Goal: Transaction & Acquisition: Purchase product/service

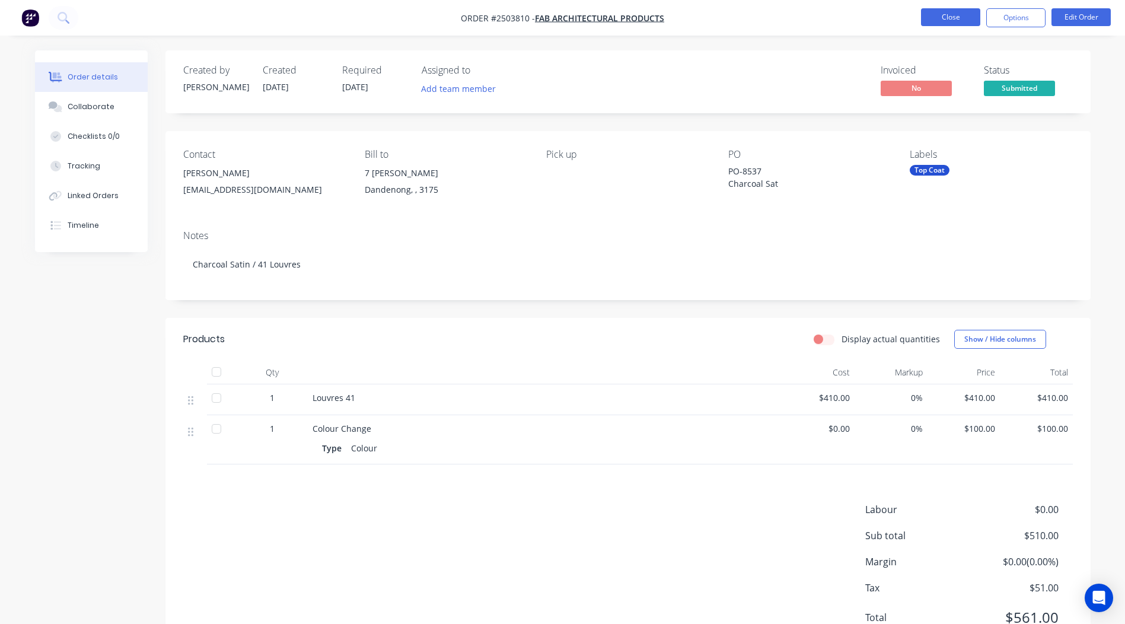
click at [939, 10] on button "Close" at bounding box center [950, 17] width 59 height 18
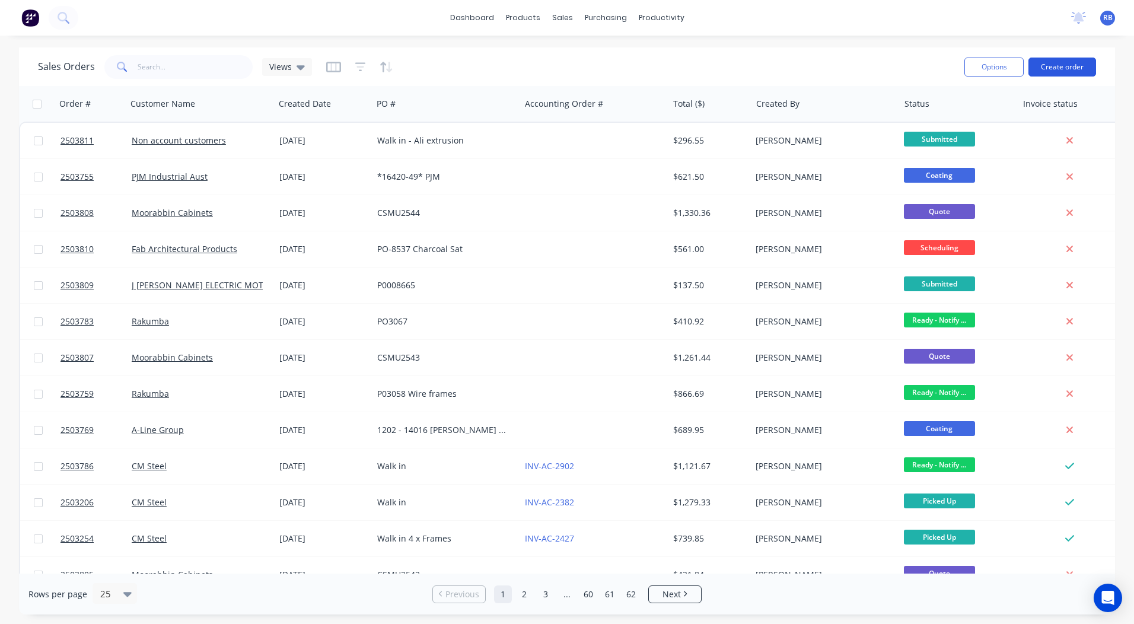
click at [1074, 68] on button "Create order" at bounding box center [1062, 67] width 68 height 19
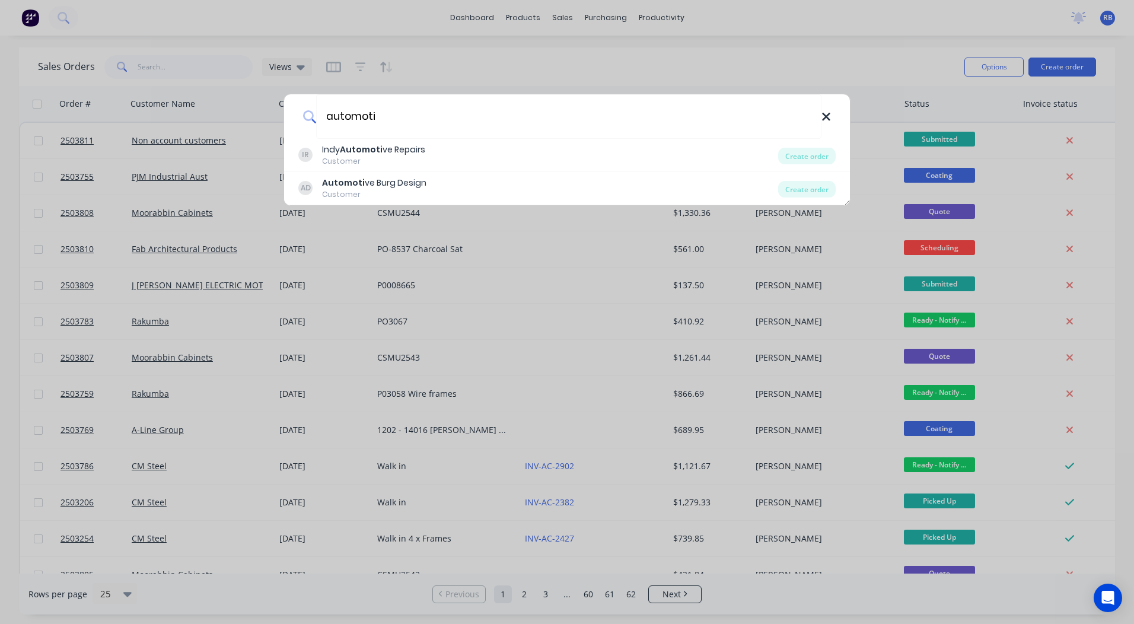
type input "automoti"
click at [827, 117] on icon at bounding box center [826, 117] width 8 height 8
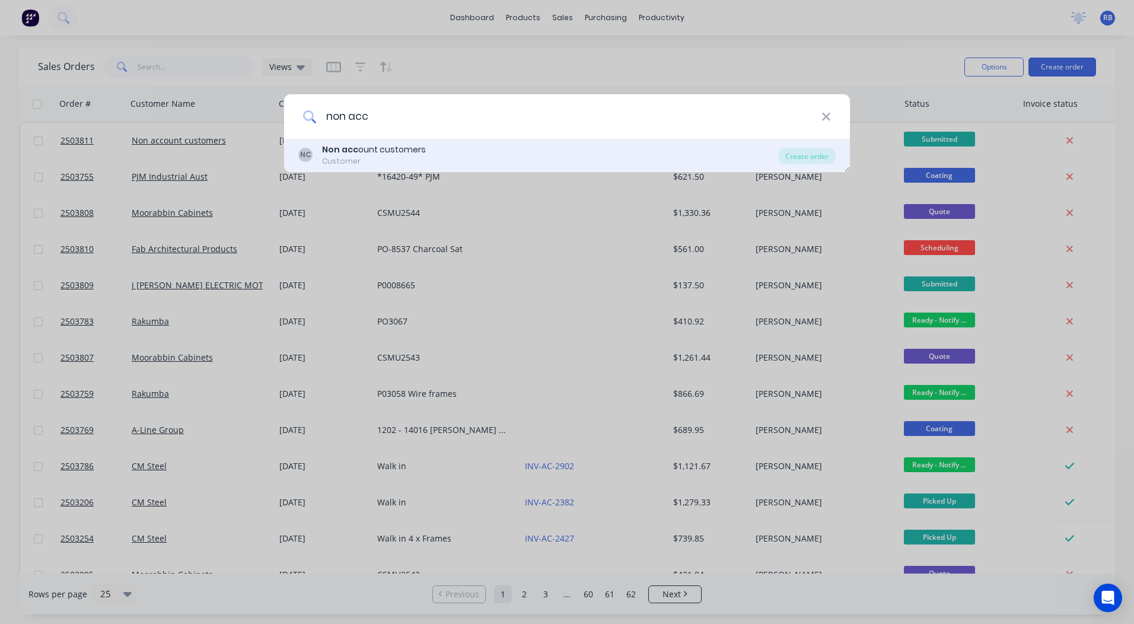
type input "non acc"
click at [415, 160] on div "Customer" at bounding box center [374, 161] width 104 height 11
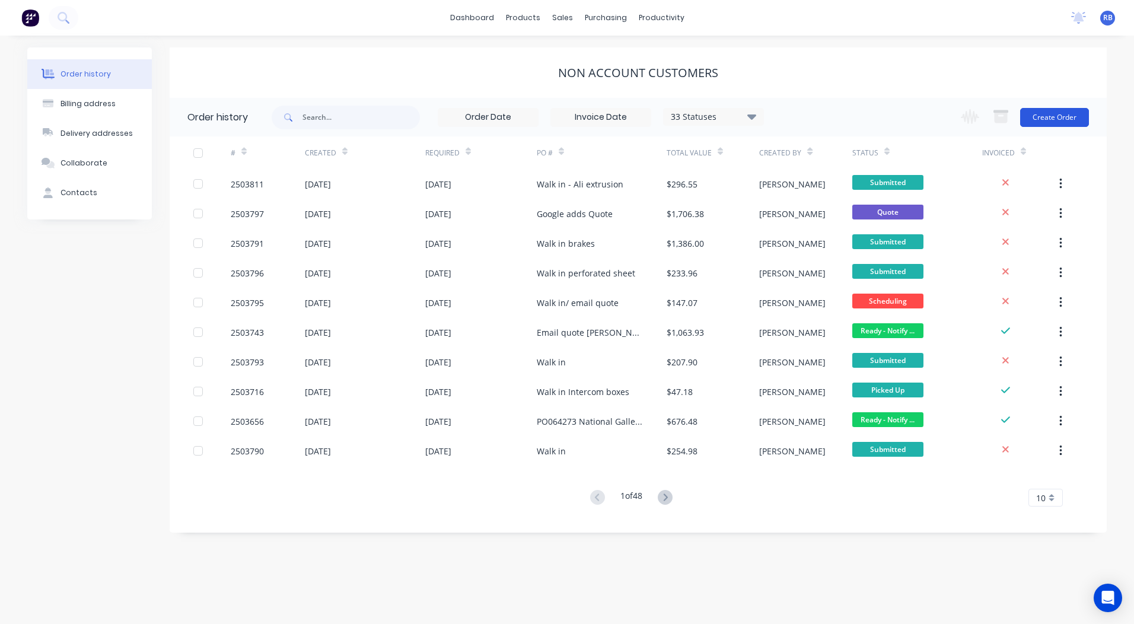
click at [1044, 111] on button "Create Order" at bounding box center [1054, 117] width 69 height 19
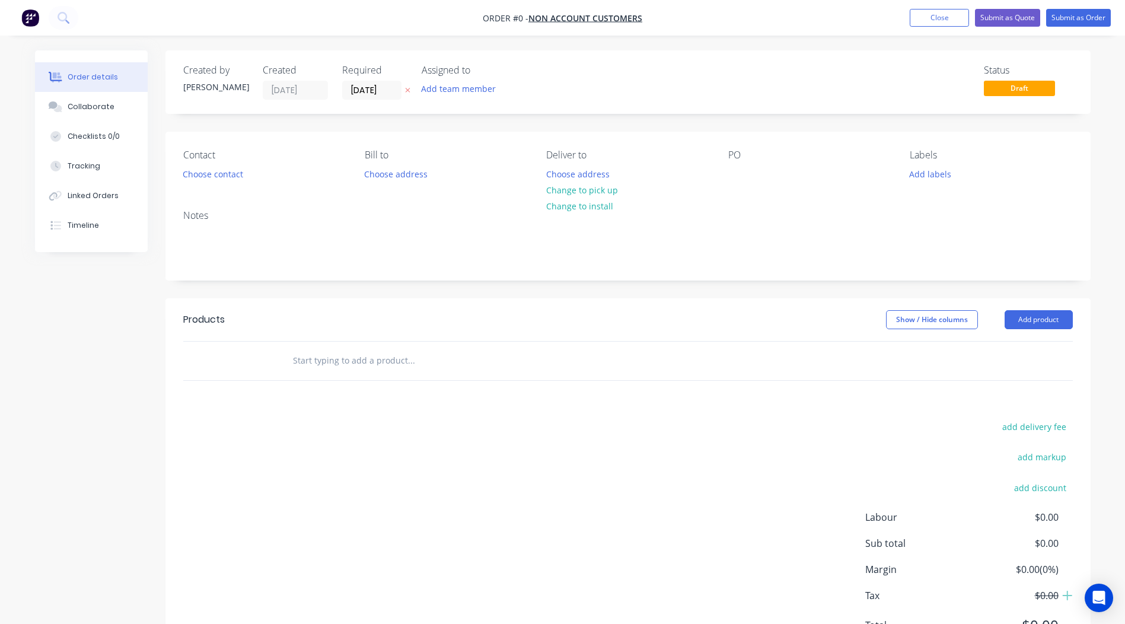
click at [219, 182] on div "Contact Choose contact" at bounding box center [264, 165] width 162 height 33
click at [213, 168] on button "Choose contact" at bounding box center [212, 173] width 73 height 16
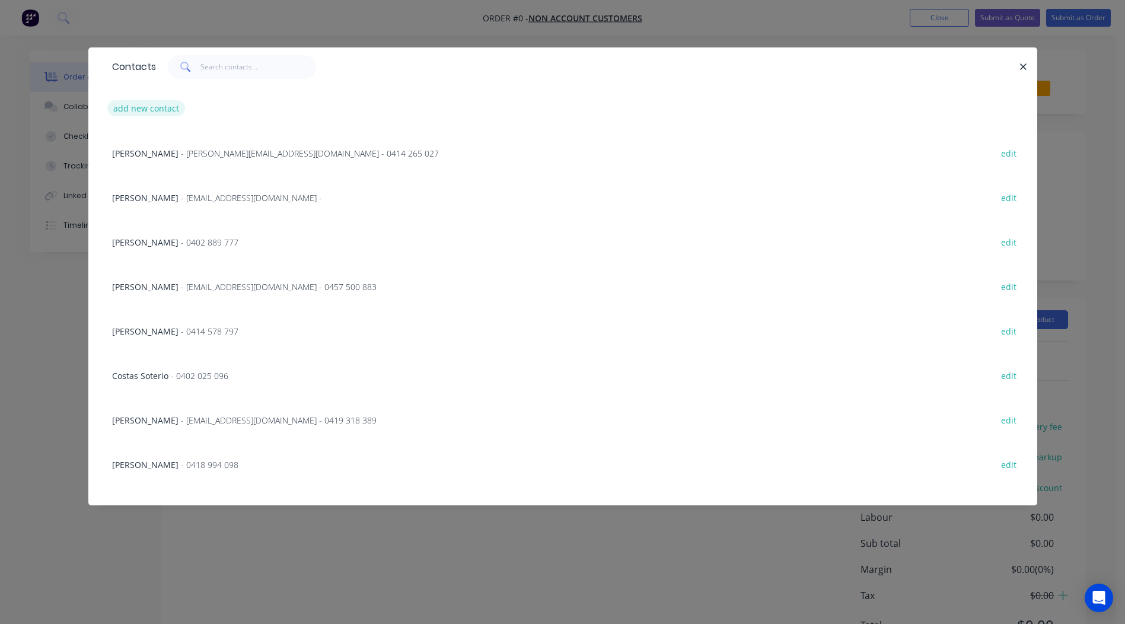
click at [123, 107] on button "add new contact" at bounding box center [146, 108] width 78 height 16
select select "AU"
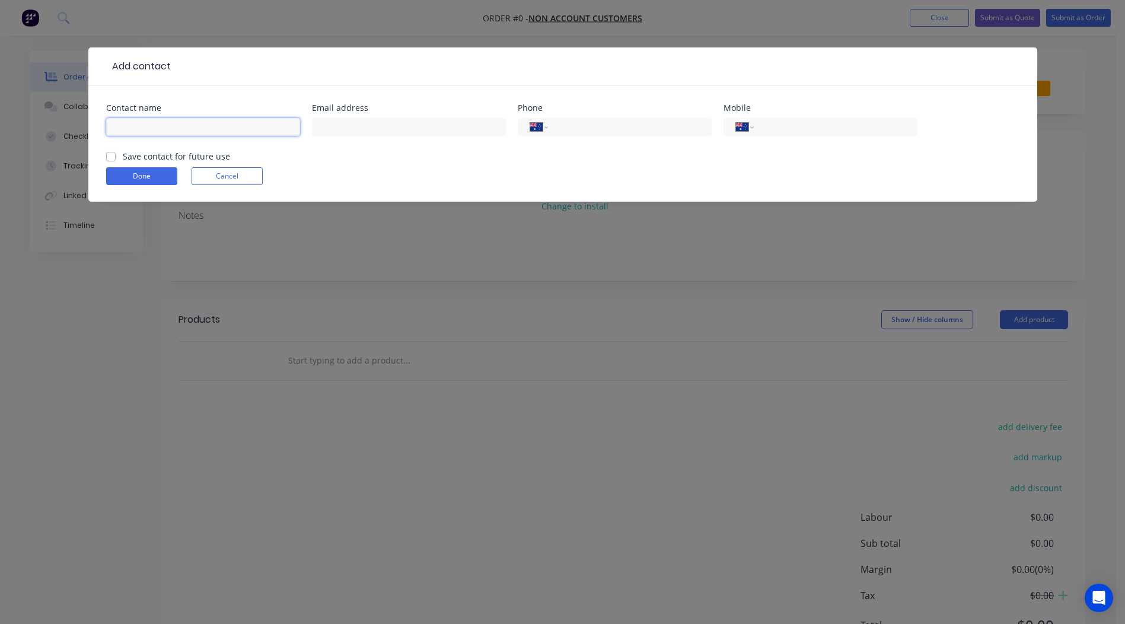
click at [152, 123] on input "text" at bounding box center [203, 127] width 194 height 18
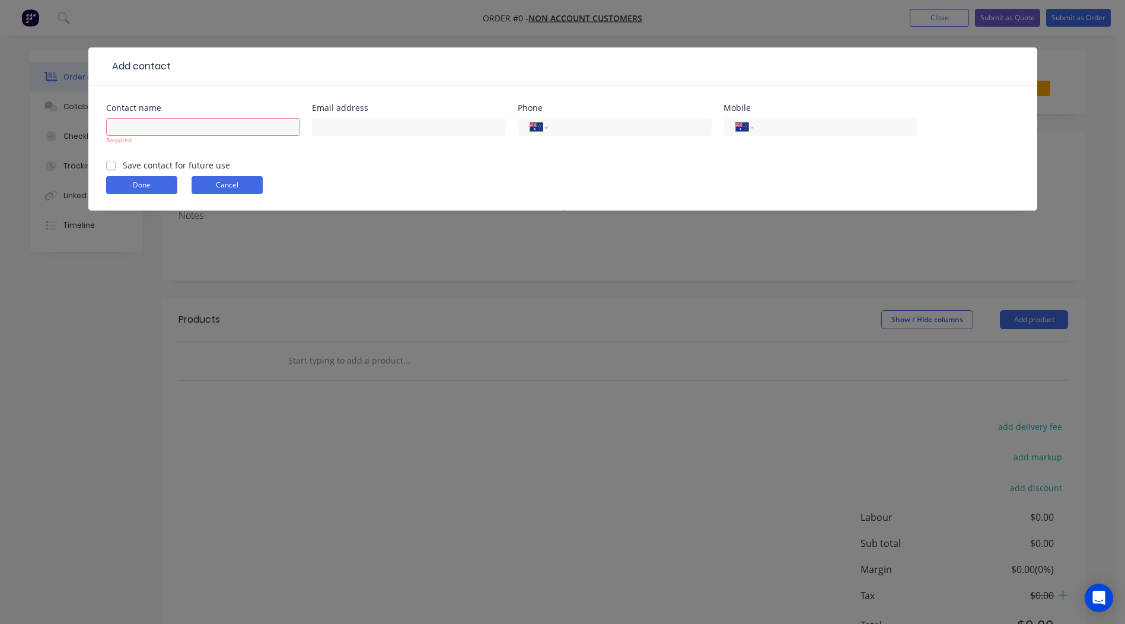
click at [225, 180] on button "Cancel" at bounding box center [227, 185] width 71 height 18
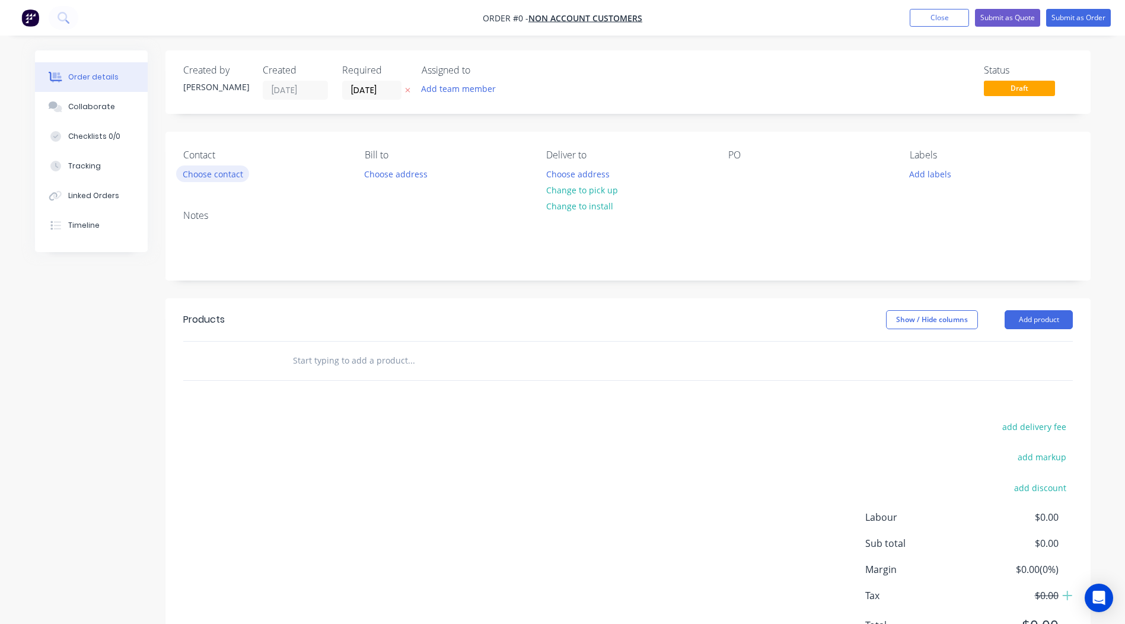
click at [225, 177] on button "Choose contact" at bounding box center [212, 173] width 73 height 16
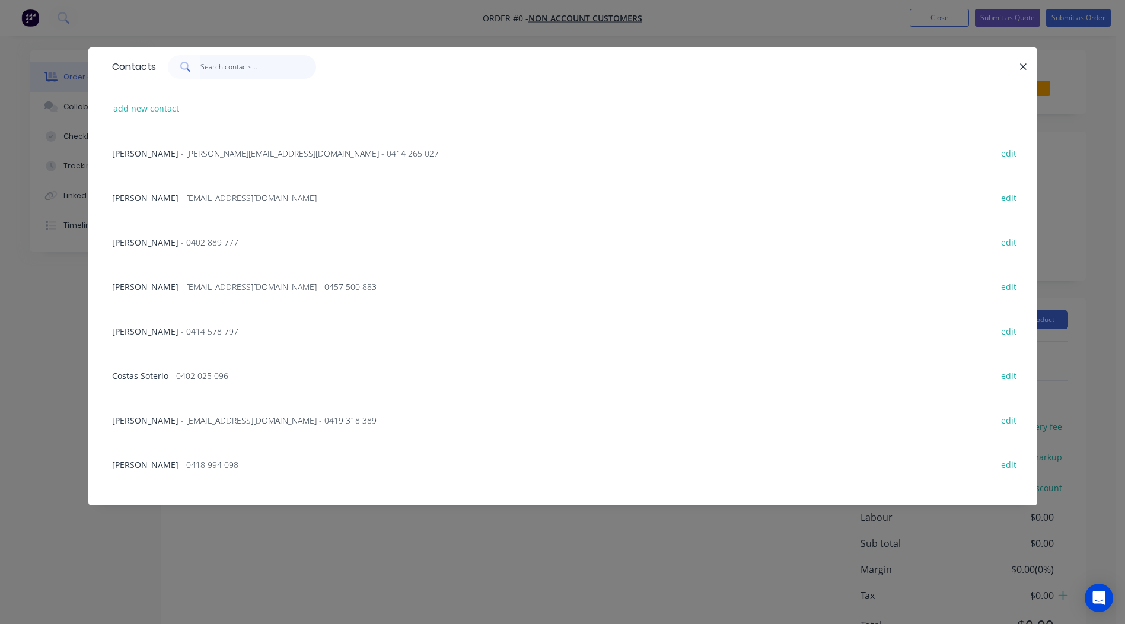
click at [211, 65] on input "text" at bounding box center [258, 67] width 116 height 24
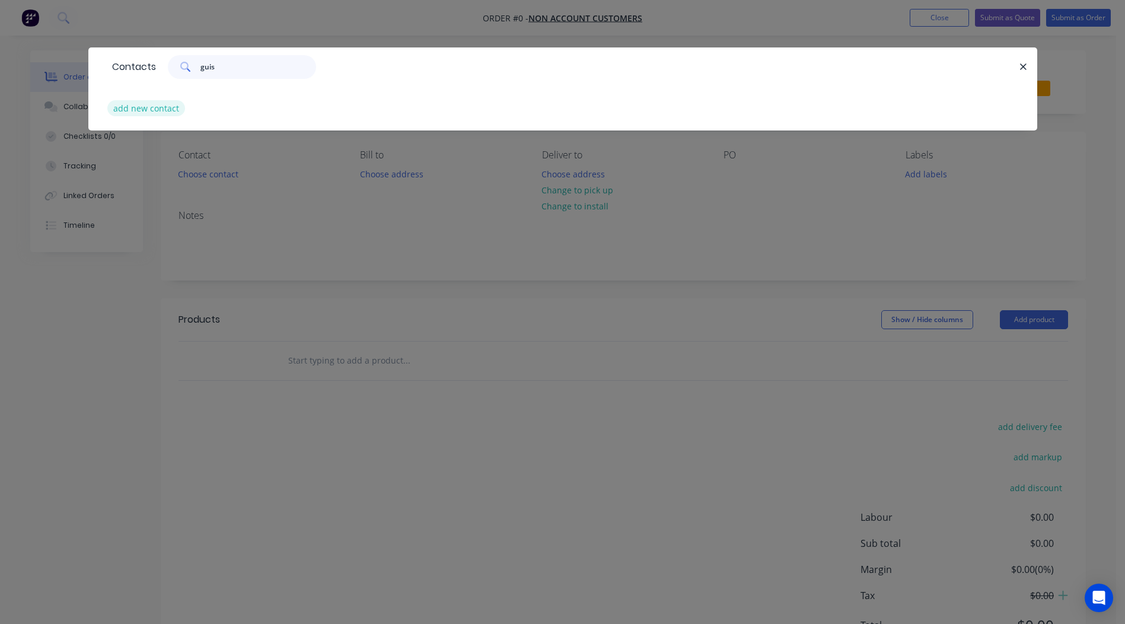
type input "guis"
click at [141, 112] on button "add new contact" at bounding box center [146, 108] width 78 height 16
select select "AU"
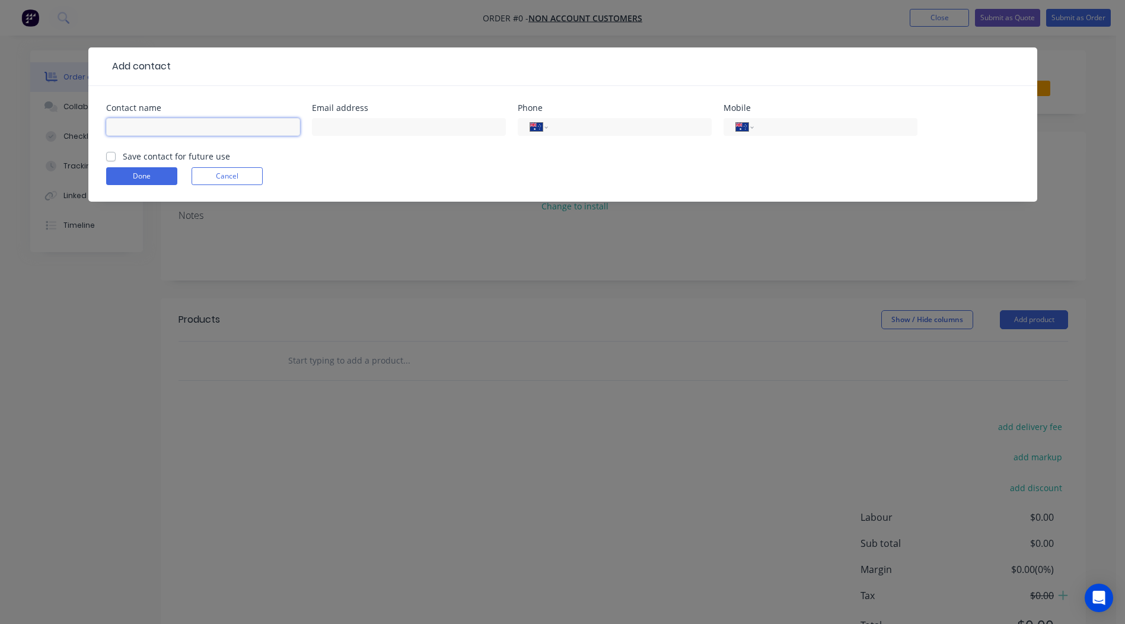
click at [179, 128] on input "text" at bounding box center [203, 127] width 194 height 18
click at [179, 128] on input "[PERSON_NAME] [PERSON_NAME]" at bounding box center [203, 127] width 194 height 18
type input "[PERSON_NAME] [PERSON_NAME]"
click at [358, 125] on input "text" at bounding box center [409, 127] width 194 height 18
type input "[EMAIL_ADDRESS][DOMAIN_NAME]"
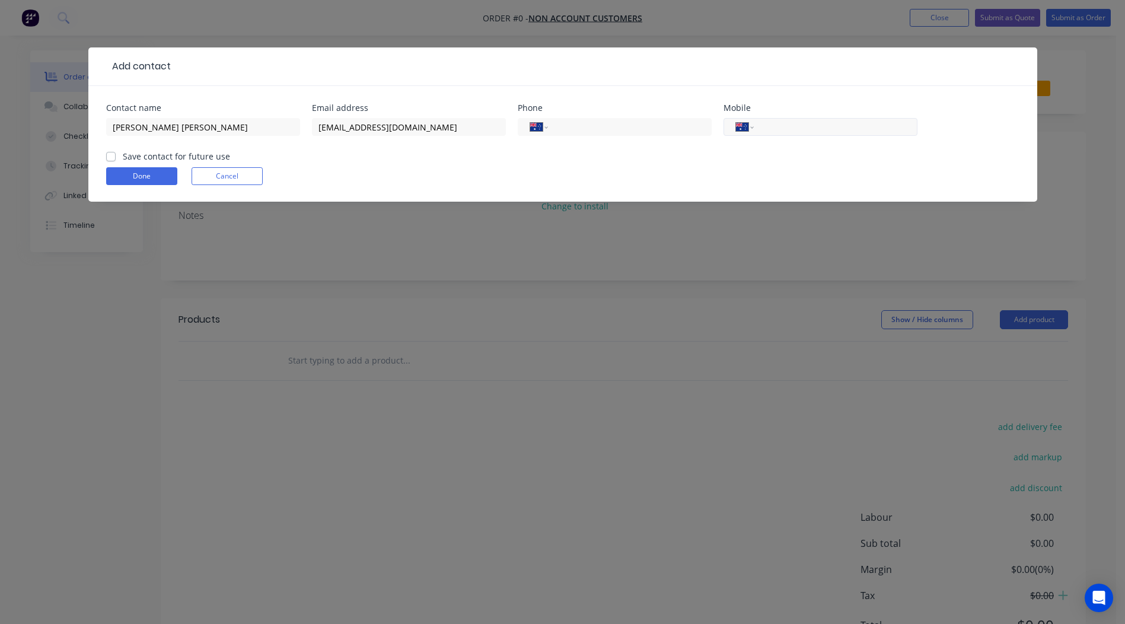
click at [811, 130] on input "tel" at bounding box center [833, 127] width 142 height 14
type input "0412 682 647"
click at [123, 157] on label "Save contact for future use" at bounding box center [176, 156] width 107 height 12
click at [108, 157] on input "Save contact for future use" at bounding box center [110, 155] width 9 height 11
checkbox input "true"
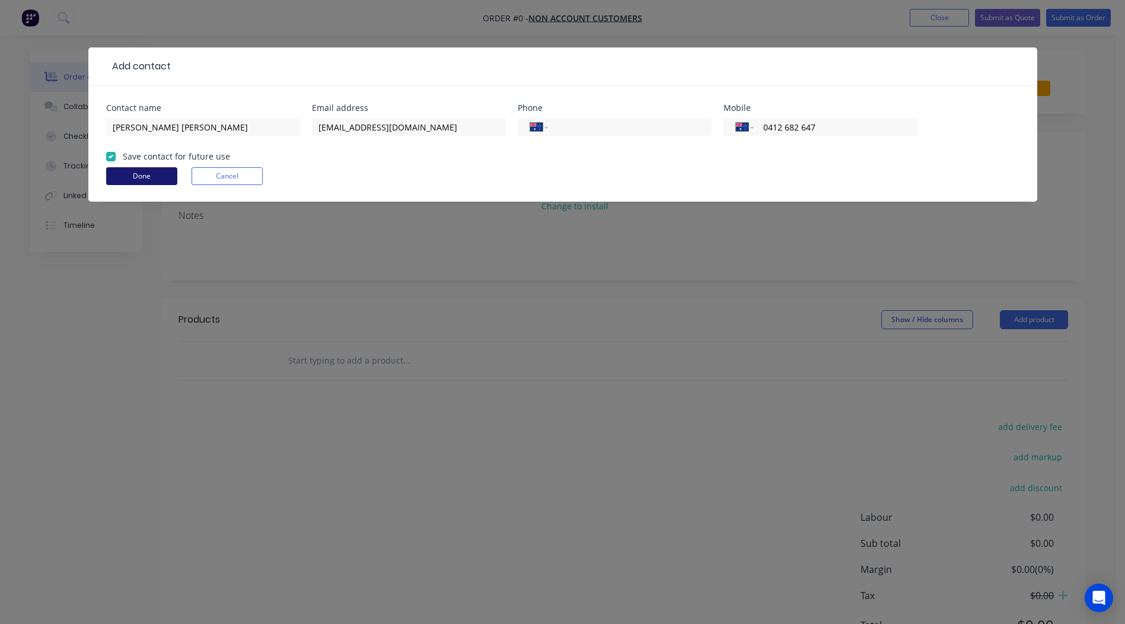
click at [126, 175] on button "Done" at bounding box center [141, 176] width 71 height 18
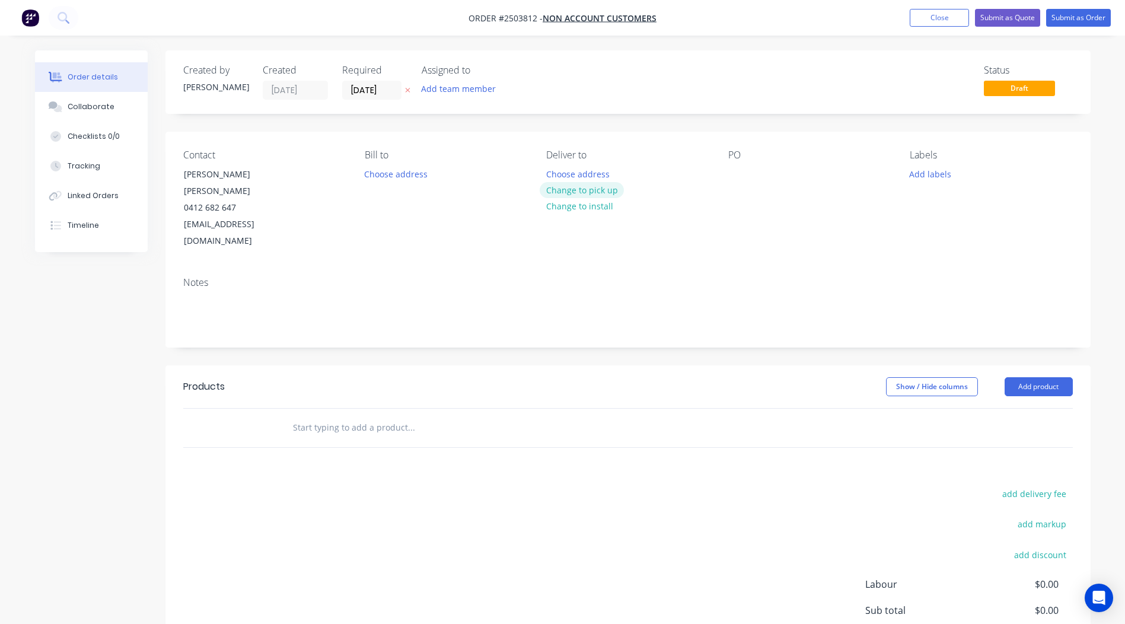
click at [588, 187] on button "Change to pick up" at bounding box center [582, 190] width 84 height 16
click at [741, 170] on div at bounding box center [737, 173] width 19 height 17
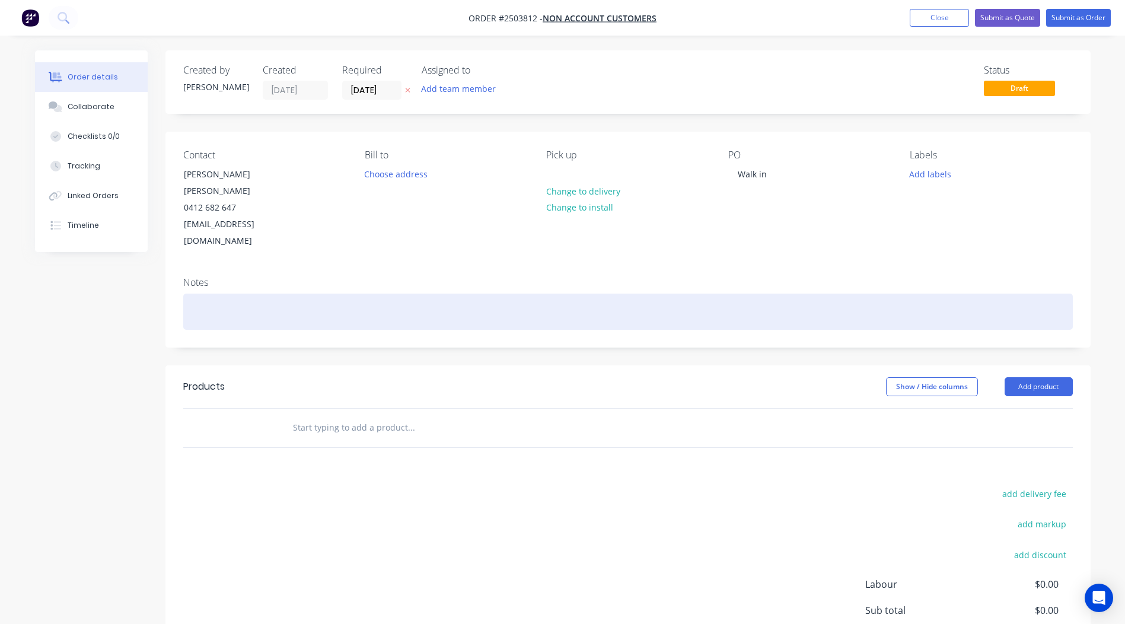
click at [267, 267] on div "Notes" at bounding box center [627, 306] width 925 height 79
click at [259, 294] on div at bounding box center [628, 312] width 890 height 36
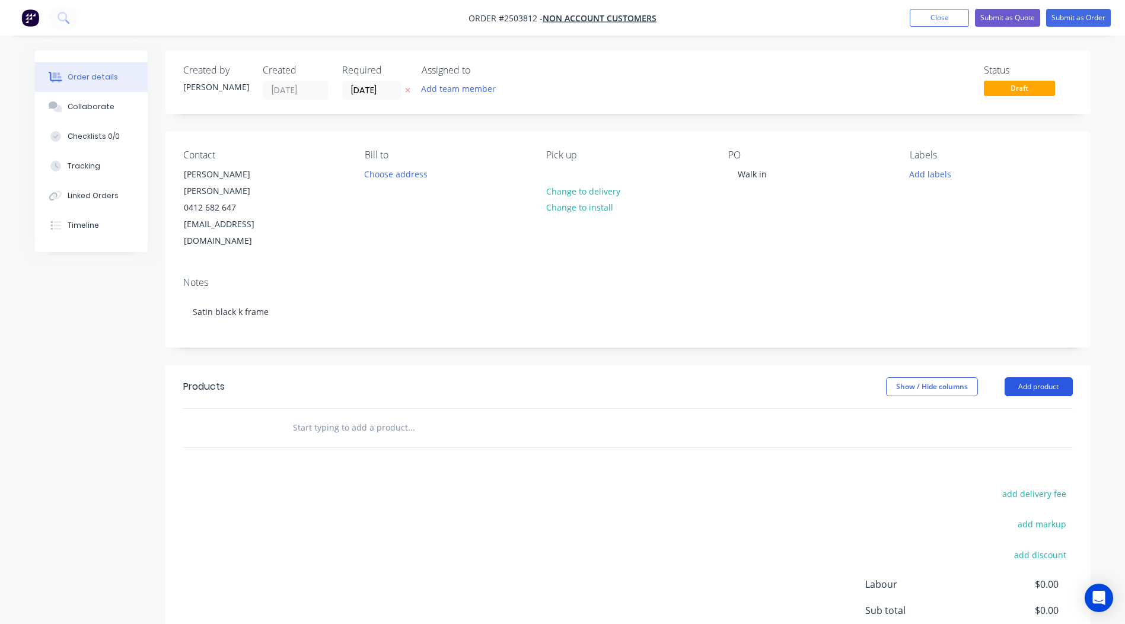
click at [1020, 377] on button "Add product" at bounding box center [1039, 386] width 68 height 19
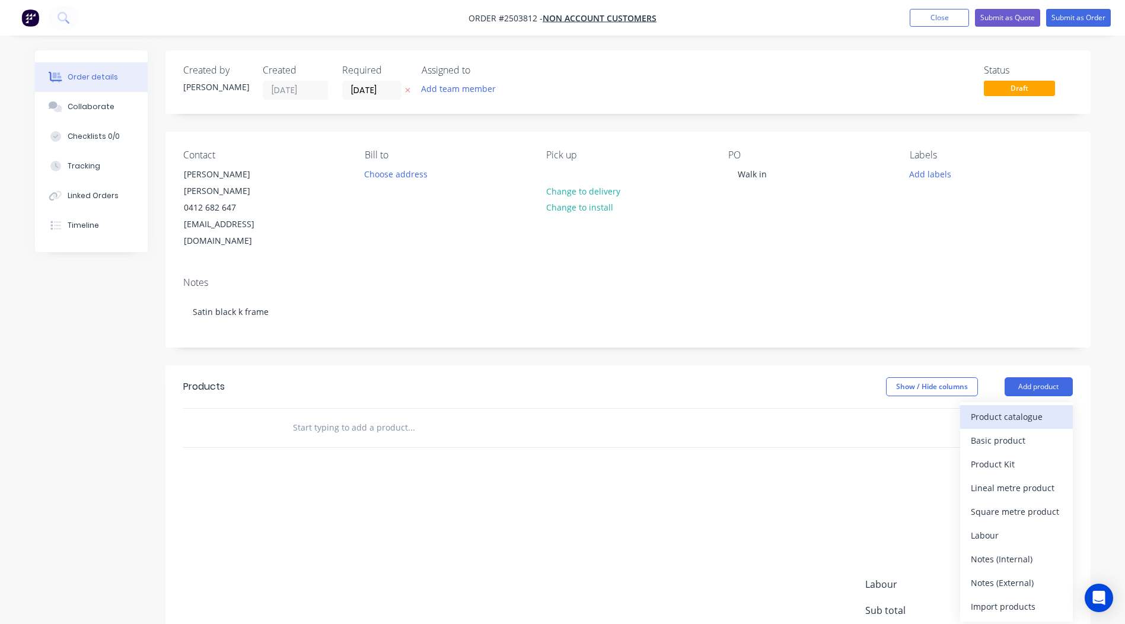
click at [1015, 408] on div "Product catalogue" at bounding box center [1016, 416] width 91 height 17
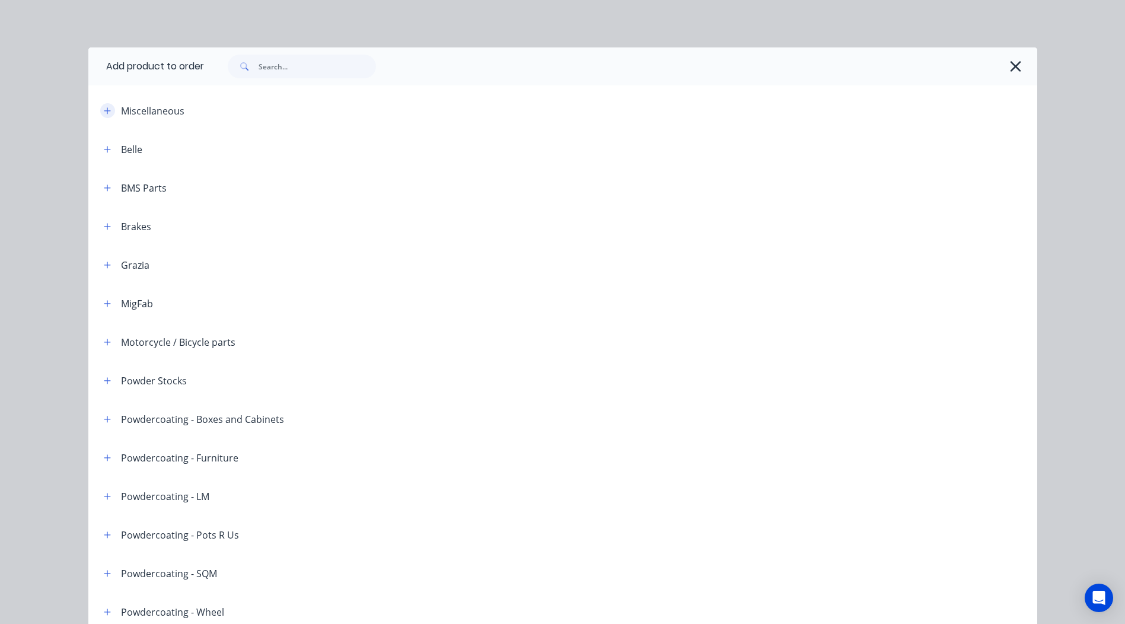
click at [100, 109] on button "button" at bounding box center [107, 110] width 15 height 15
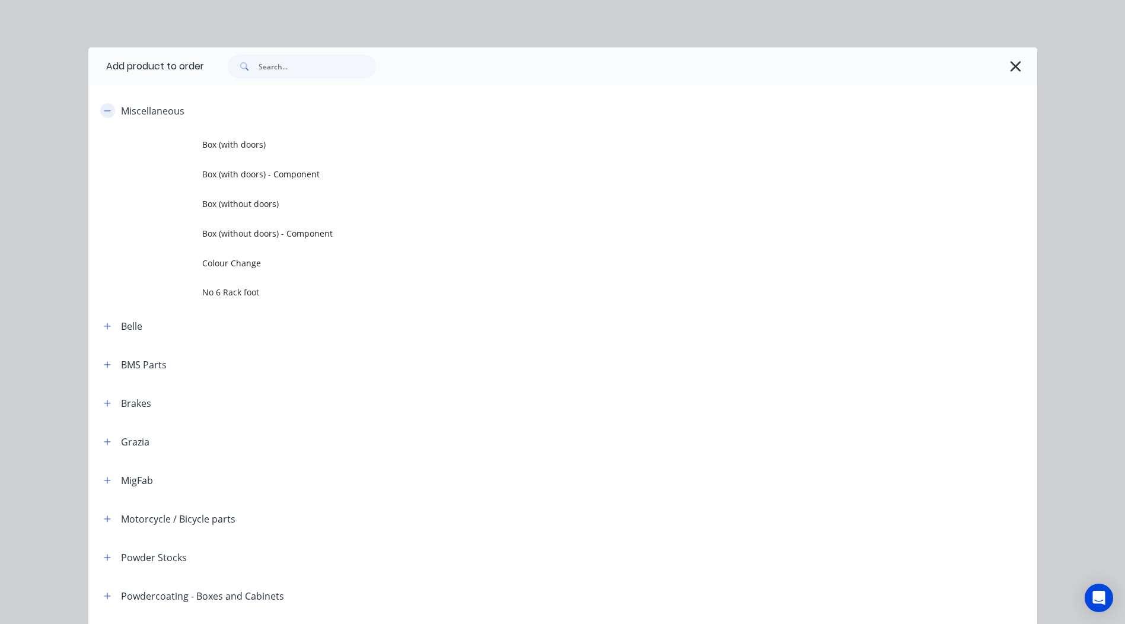
click at [104, 108] on icon "button" at bounding box center [107, 111] width 7 height 8
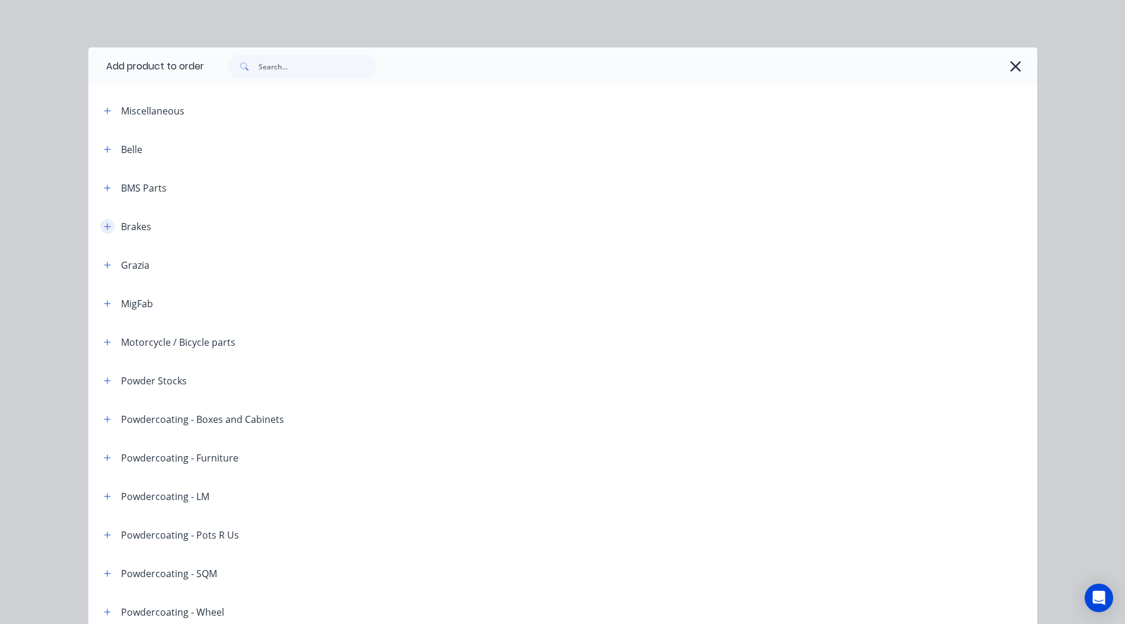
click at [104, 222] on icon "button" at bounding box center [107, 226] width 7 height 8
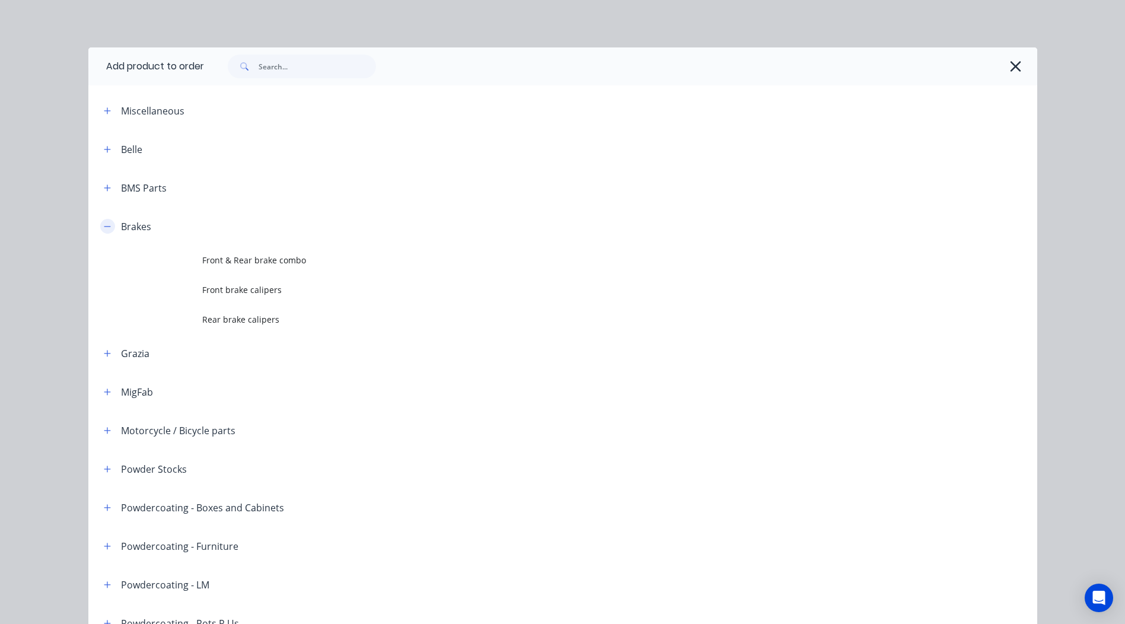
click at [104, 222] on icon "button" at bounding box center [107, 226] width 7 height 8
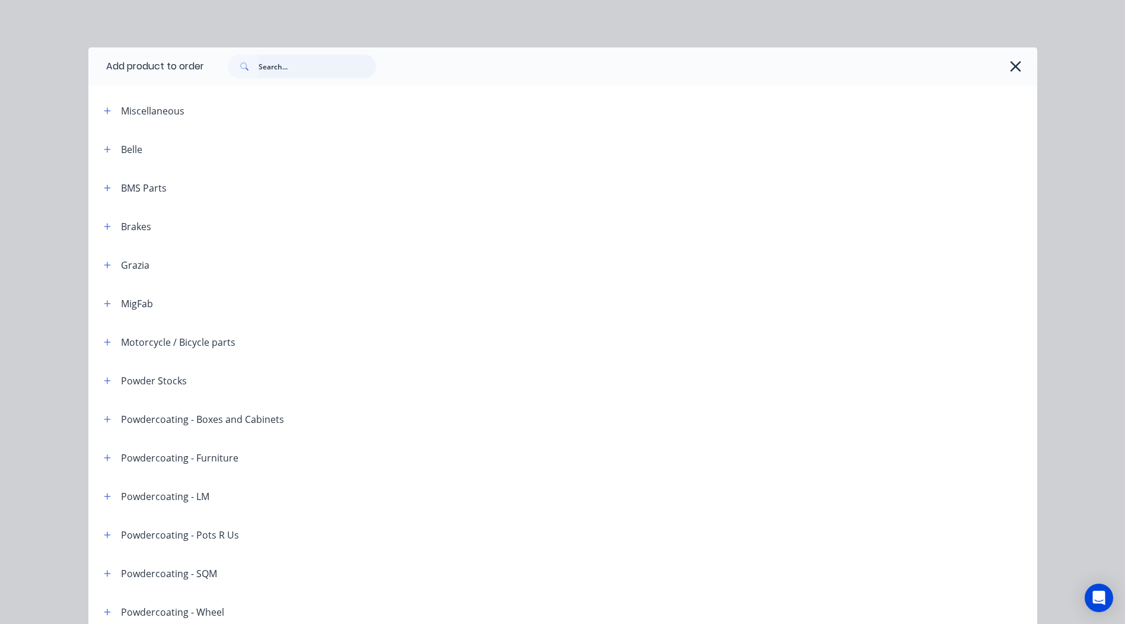
click at [285, 77] on input "text" at bounding box center [317, 67] width 117 height 24
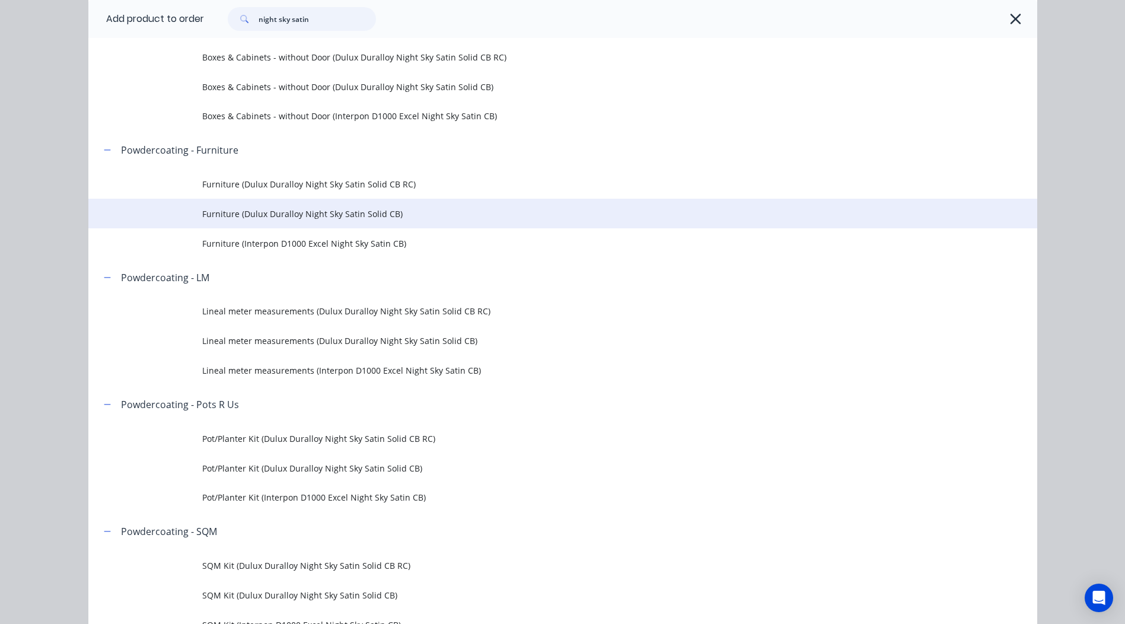
scroll to position [237, 0]
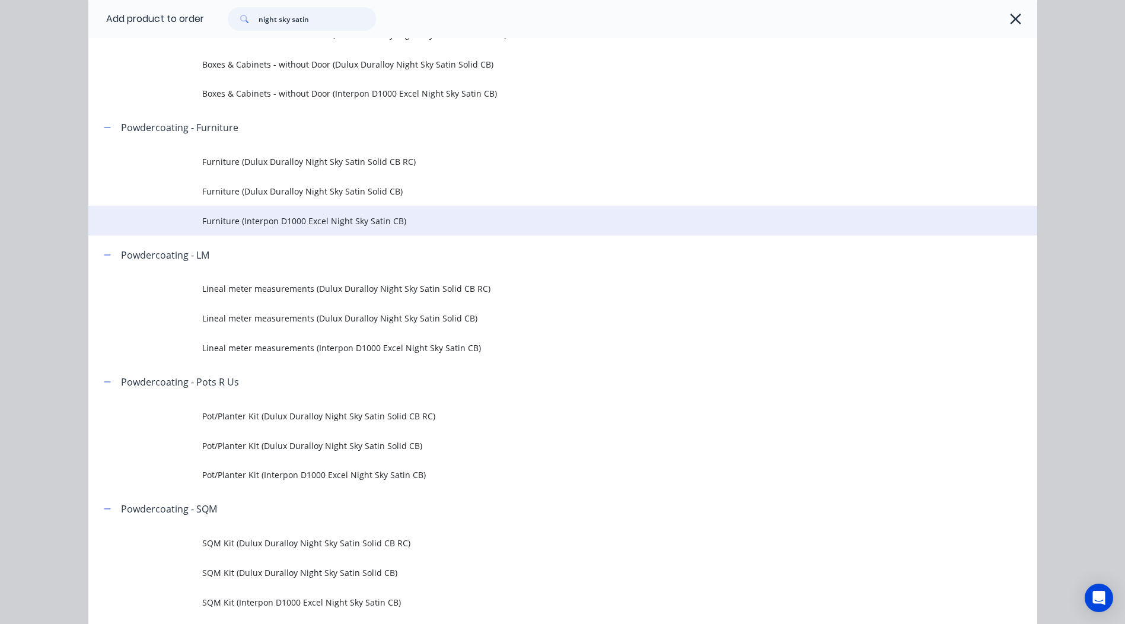
type input "night sky satin"
click at [313, 224] on span "Furniture (Interpon D1000 Excel Night Sky Satin CB)" at bounding box center [536, 221] width 668 height 12
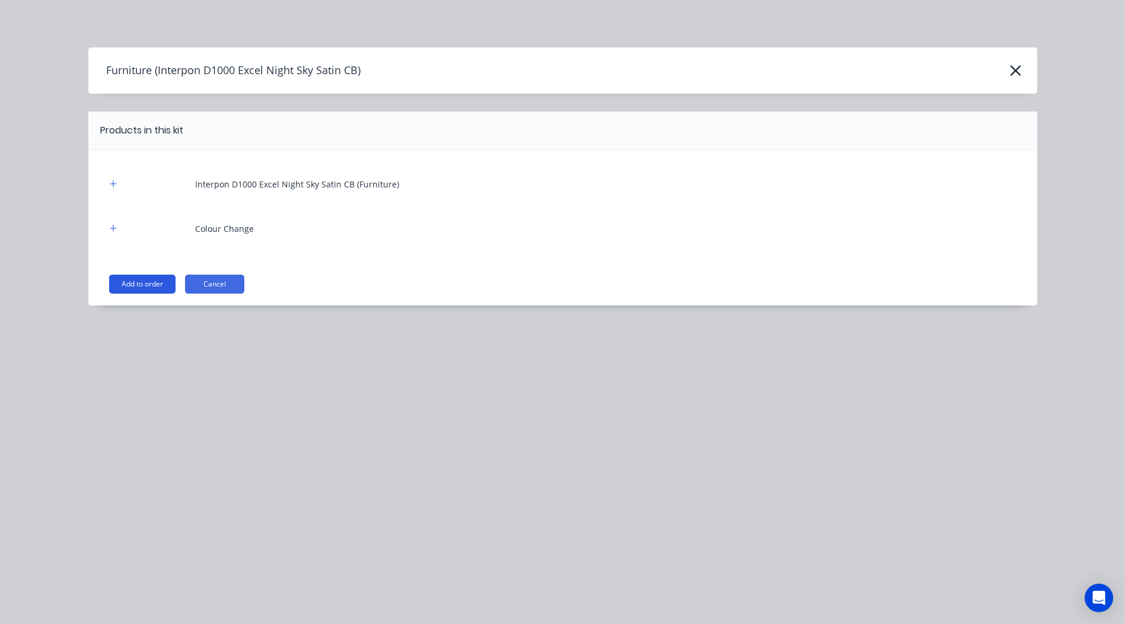
click at [134, 284] on button "Add to order" at bounding box center [142, 284] width 66 height 19
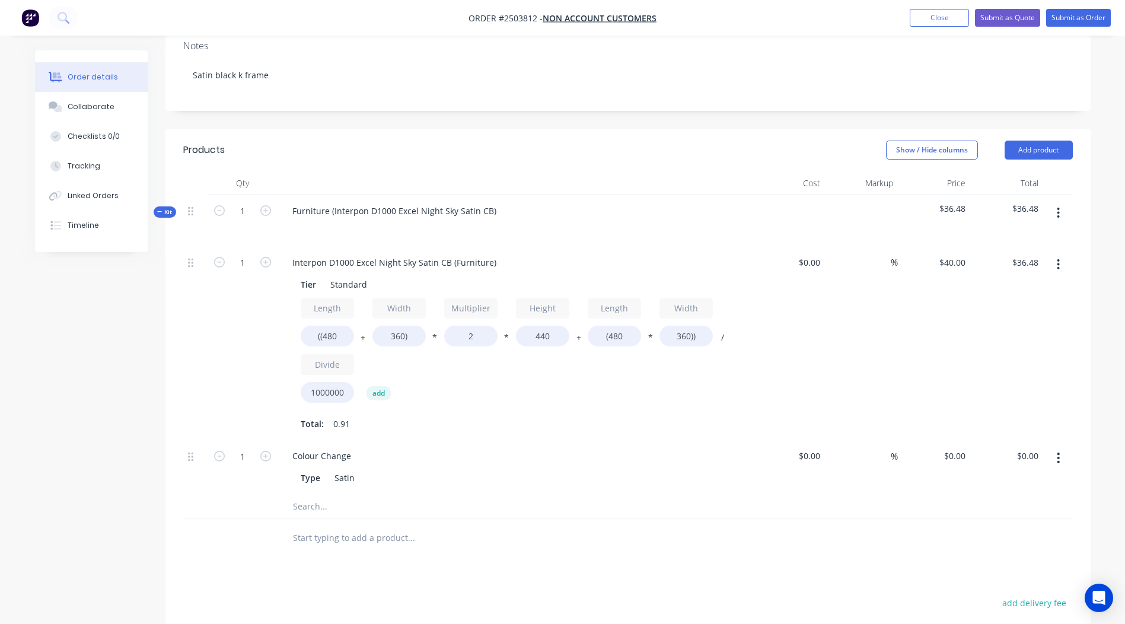
scroll to position [237, 0]
drag, startPoint x: 331, startPoint y: 178, endPoint x: 0, endPoint y: 243, distance: 337.3
click at [0, 243] on html "Order #2503812 - Non account customers Add product Close Submit as Quote Submit…" at bounding box center [562, 311] width 1125 height 1096
click at [453, 202] on div "Interpon D1000 Excel Night Sky Satin CB)" at bounding box center [373, 210] width 181 height 17
click at [738, 171] on div at bounding box center [515, 183] width 474 height 24
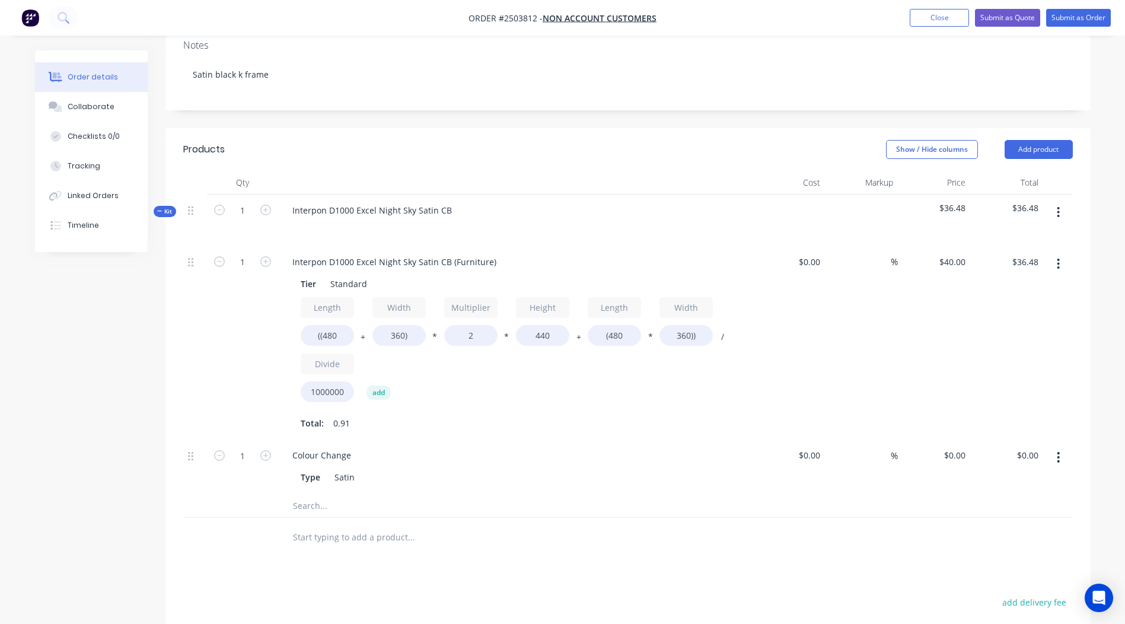
scroll to position [125, 0]
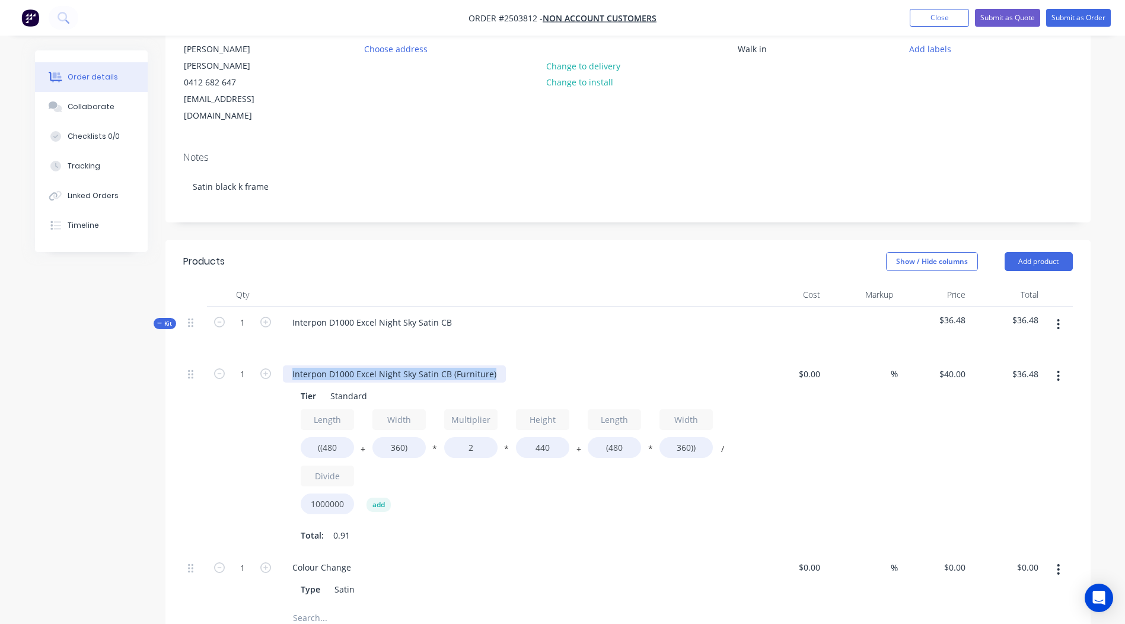
drag, startPoint x: 494, startPoint y: 340, endPoint x: 0, endPoint y: 380, distance: 495.6
click at [0, 377] on html "Order #2503812 - Non account customers Add product Close Submit as Quote Submit…" at bounding box center [562, 423] width 1125 height 1096
click at [348, 437] on input "((480" at bounding box center [327, 447] width 53 height 21
type input "((800"
type input "$47.74"
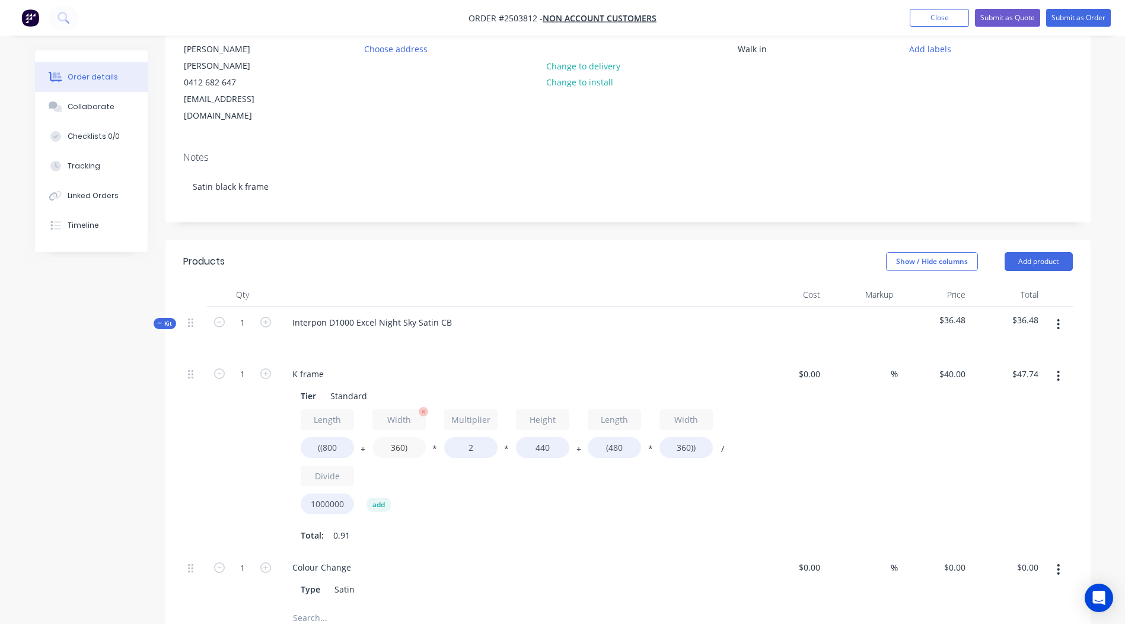
click at [397, 437] on input "360)" at bounding box center [398, 447] width 53 height 21
click at [399, 437] on input "360)" at bounding box center [398, 447] width 53 height 21
type input "400)"
type input "$49.15"
drag, startPoint x: 561, startPoint y: 419, endPoint x: 429, endPoint y: 435, distance: 133.2
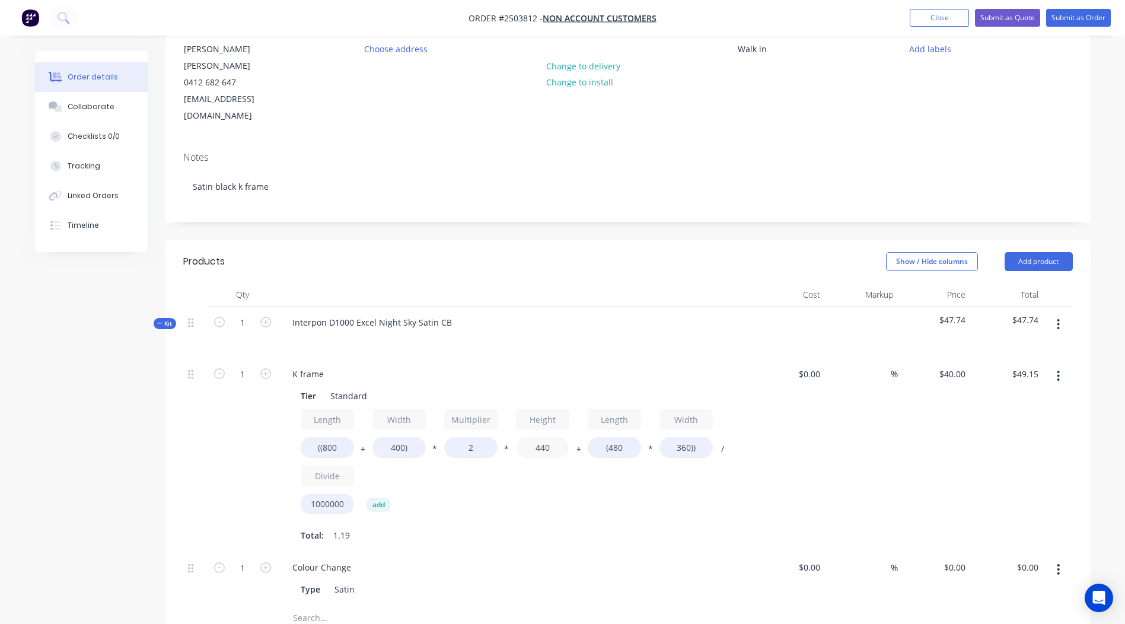
click at [446, 434] on div "Length ((800 + Width 400) * Multiplier 2 * Height 440 + Length (480 * Width 360…" at bounding box center [515, 464] width 429 height 110
type input "150"
type input "$21.31"
click at [619, 437] on input "(480" at bounding box center [614, 447] width 53 height 21
type input "(800"
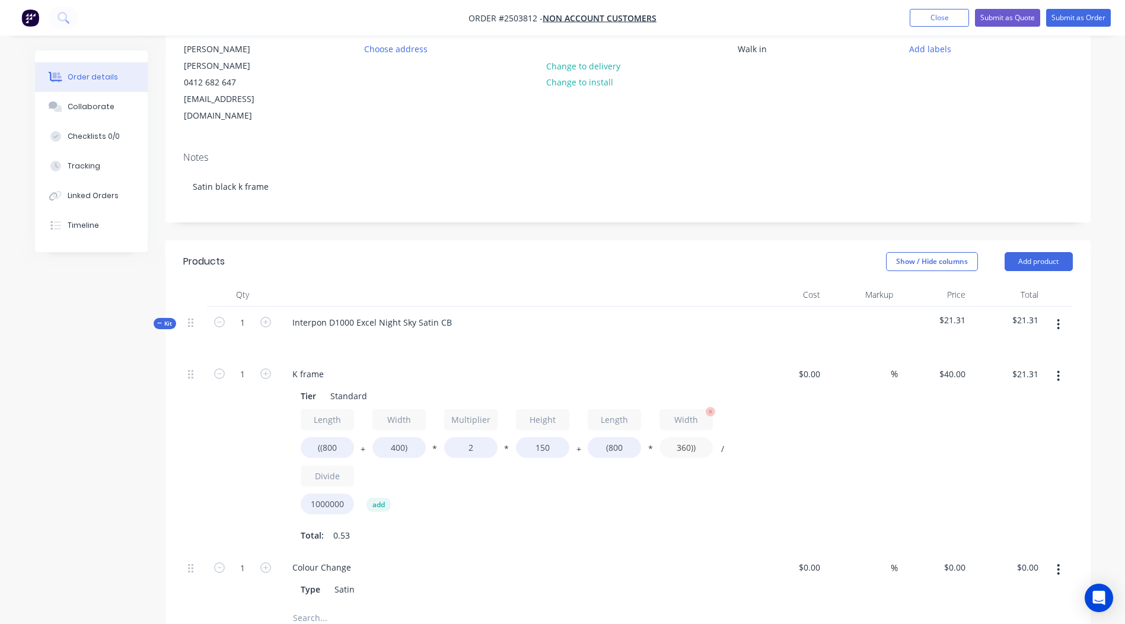
type input "$25.92"
click at [688, 437] on input "360))" at bounding box center [685, 447] width 53 height 21
type input "400))"
type input "$27.20"
click at [850, 406] on div "%" at bounding box center [861, 455] width 73 height 194
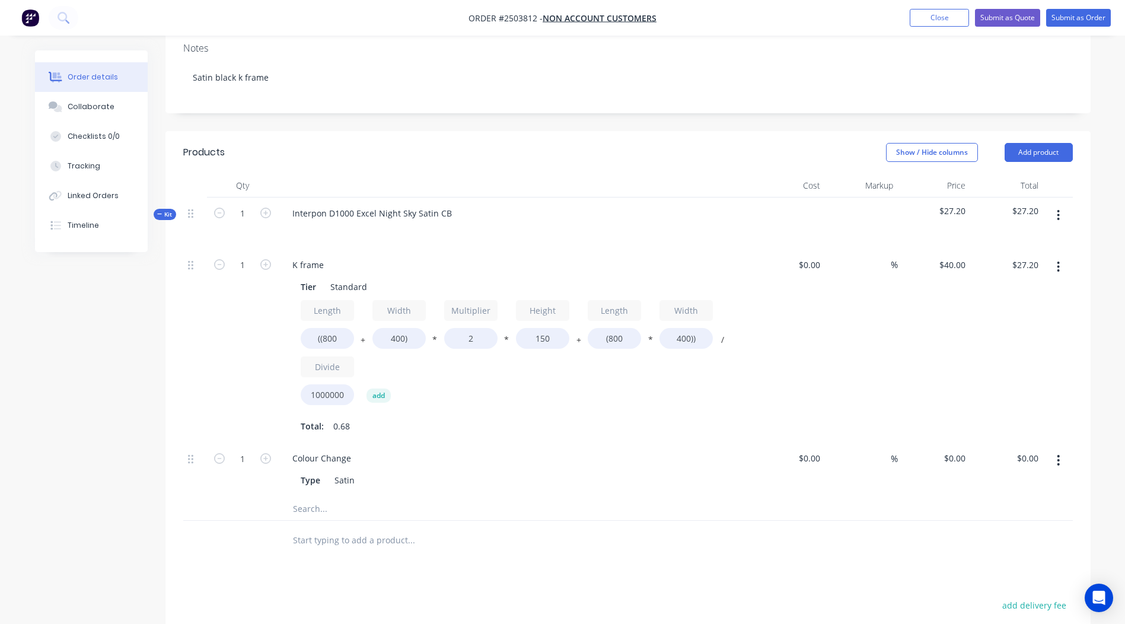
scroll to position [262, 0]
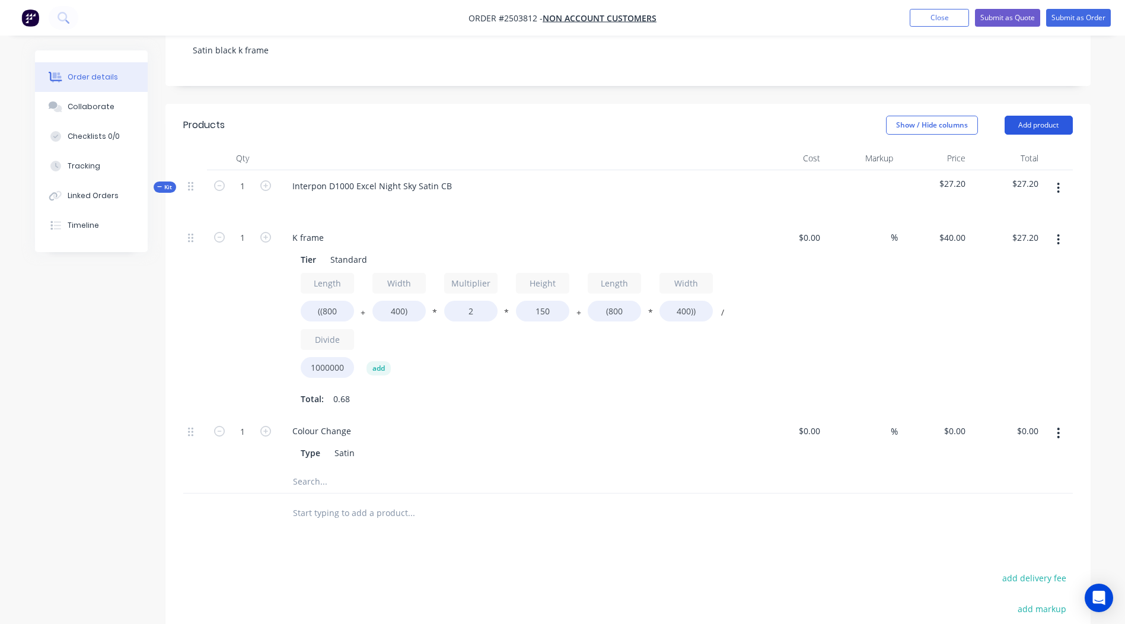
click at [1050, 116] on button "Add product" at bounding box center [1039, 125] width 68 height 19
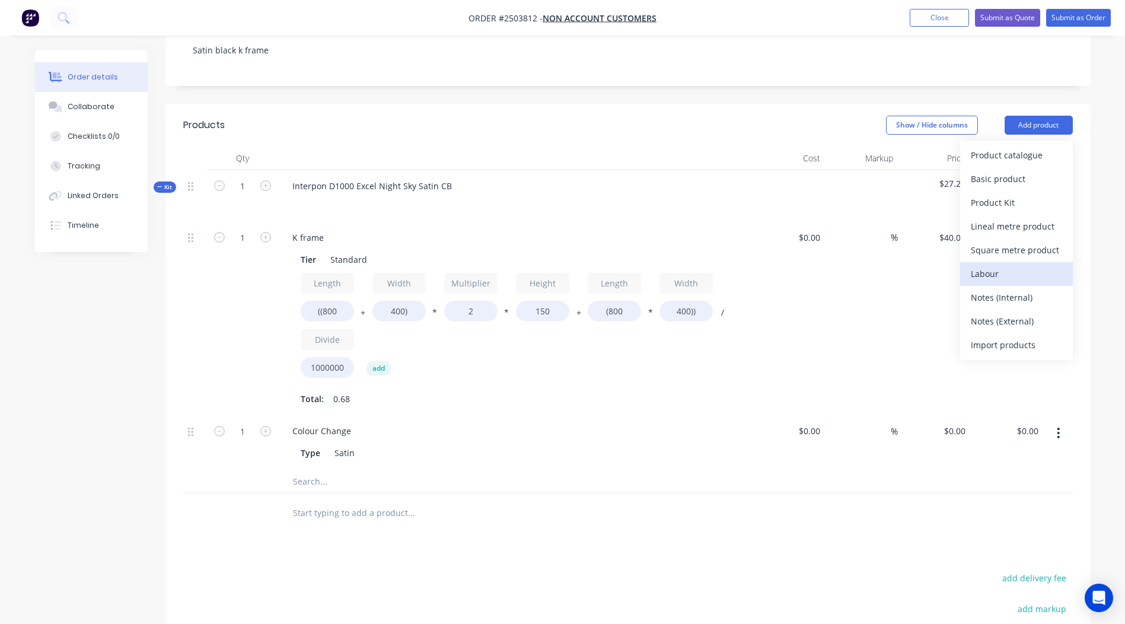
click at [1003, 265] on div "Labour" at bounding box center [1016, 273] width 91 height 17
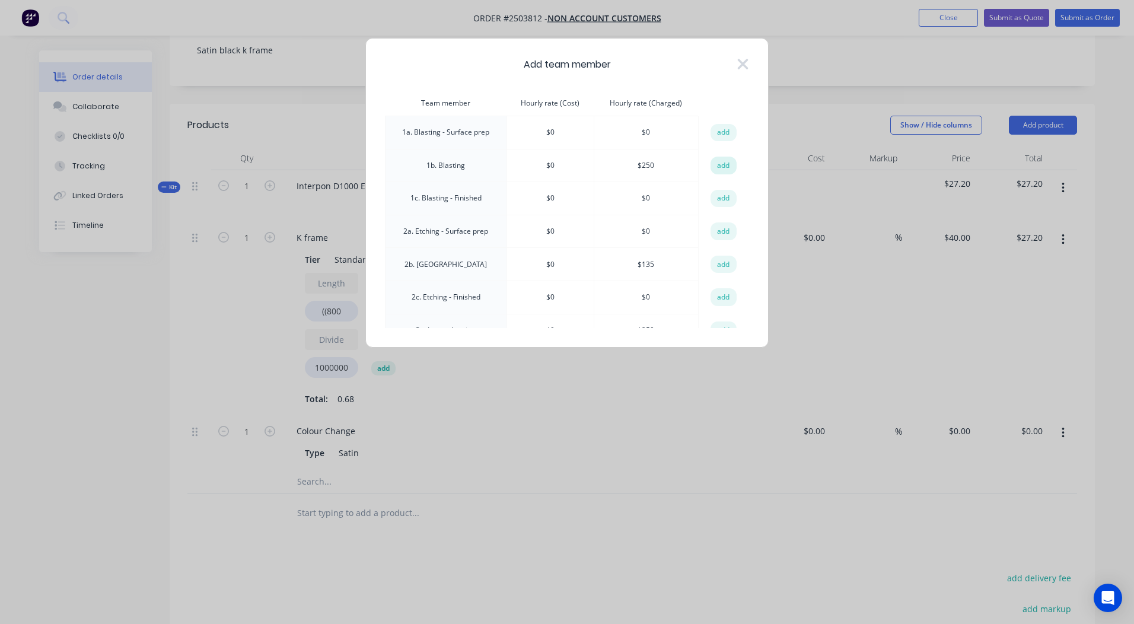
click at [714, 162] on button "add" at bounding box center [723, 166] width 26 height 18
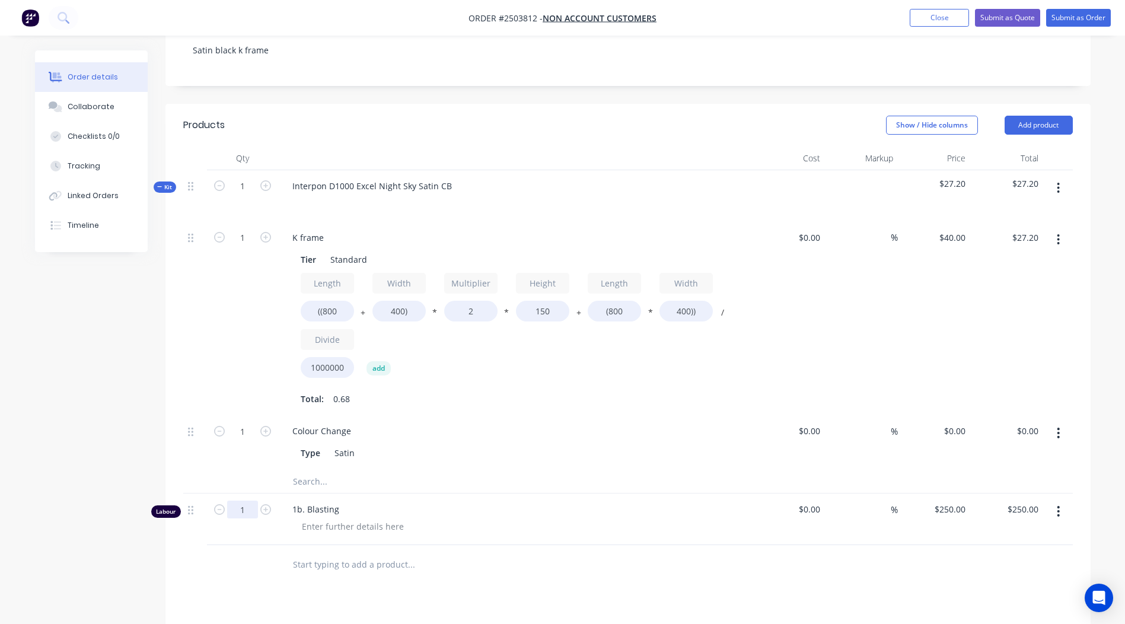
click at [238, 195] on input "1" at bounding box center [242, 186] width 31 height 18
type input "0.1667"
click at [557, 582] on div "Products Show / Hide columns Add product Qty Cost Markup Price Total Kit 1 Inte…" at bounding box center [627, 486] width 925 height 765
type input "$41.68"
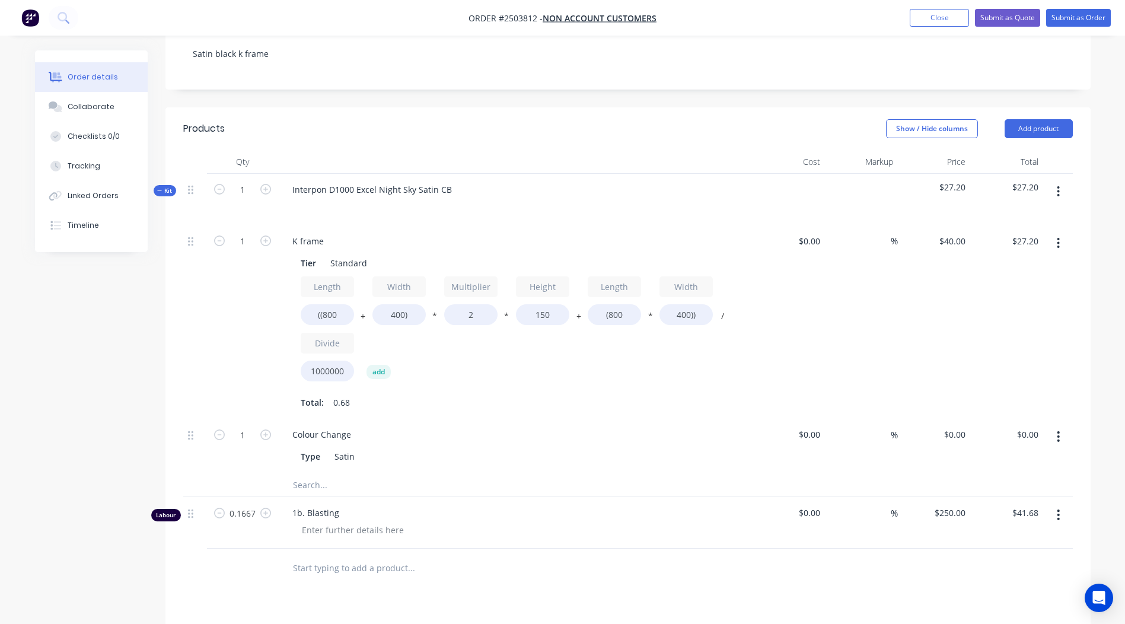
scroll to position [240, 0]
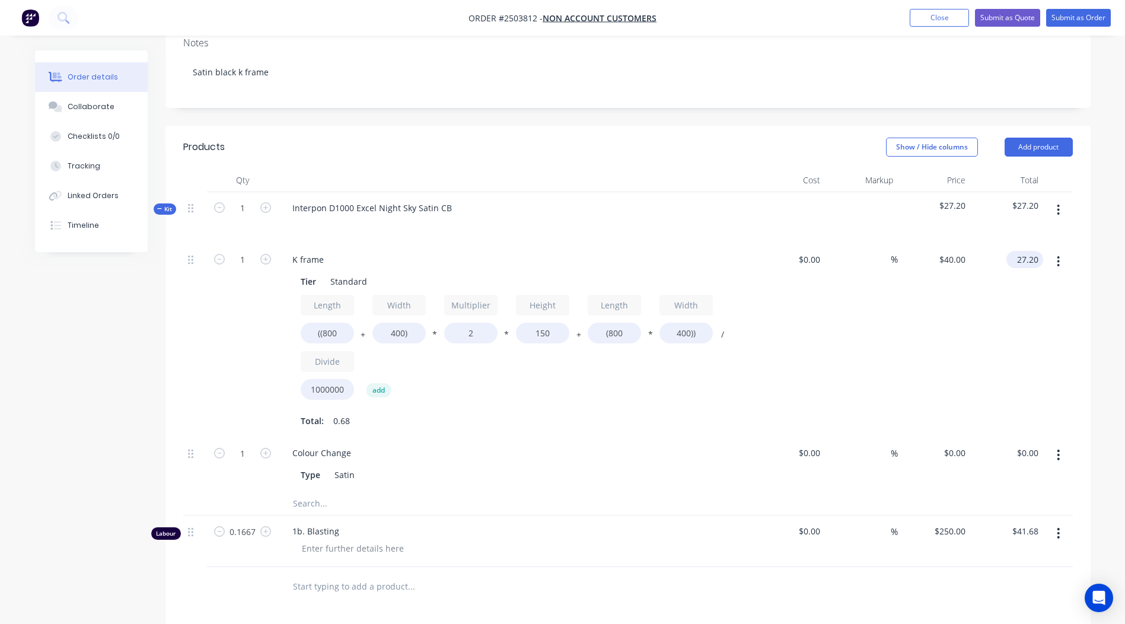
click at [1025, 251] on input "27.20" at bounding box center [1027, 259] width 32 height 17
type input "50"
type input "$73.5294"
type input "$50.00"
click at [1088, 261] on div "Qty Cost Markup Price Total Kit 1 Interpon D1000 Excel Night Sky Satin CB $27.2…" at bounding box center [627, 387] width 925 height 438
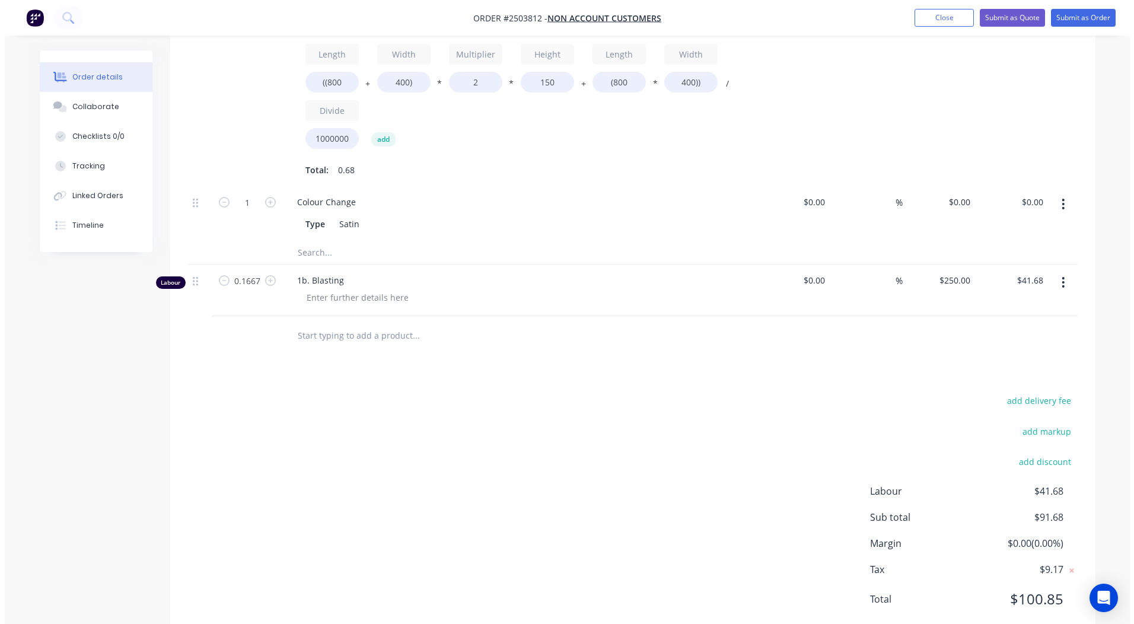
scroll to position [0, 0]
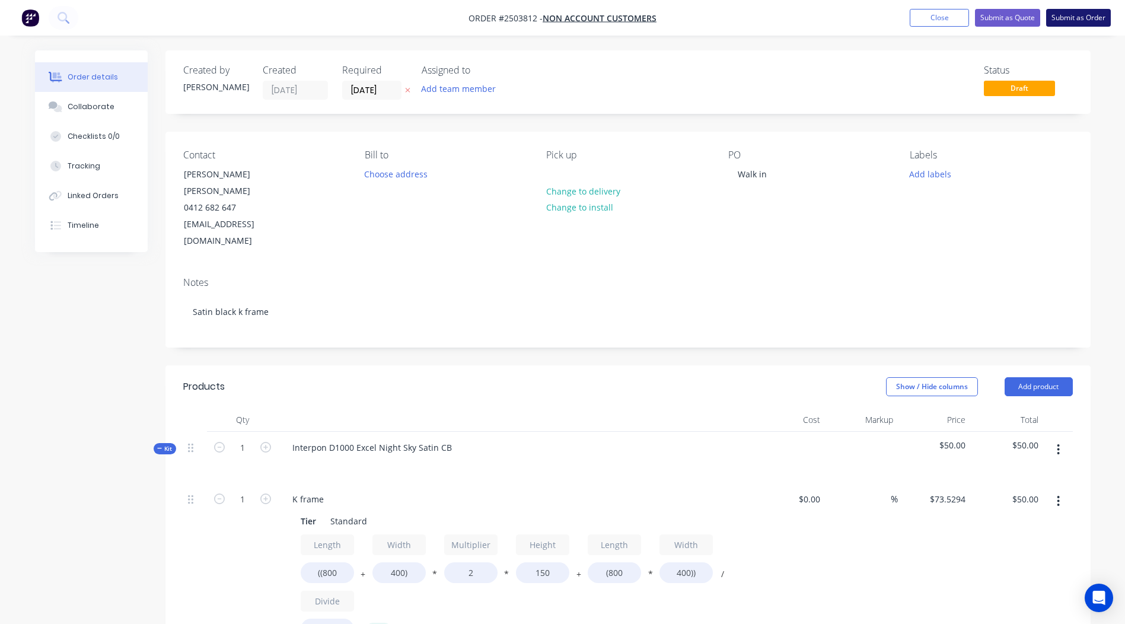
click at [1067, 17] on button "Submit as Order" at bounding box center [1078, 18] width 65 height 18
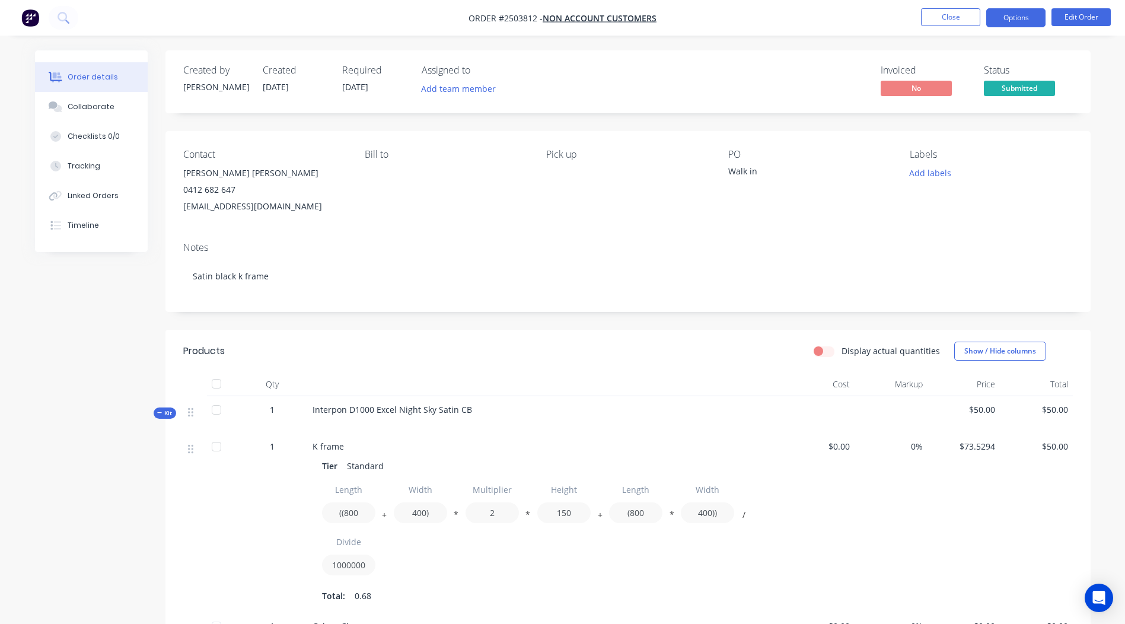
click at [1012, 15] on button "Options" at bounding box center [1015, 17] width 59 height 19
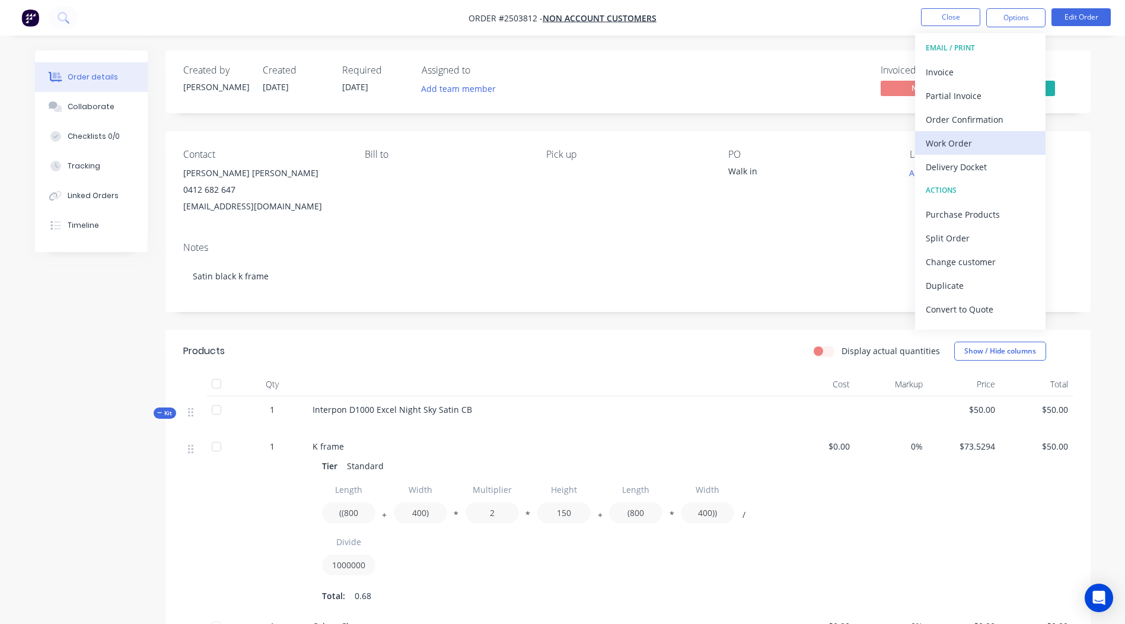
click at [973, 136] on div "Work Order" at bounding box center [980, 143] width 109 height 17
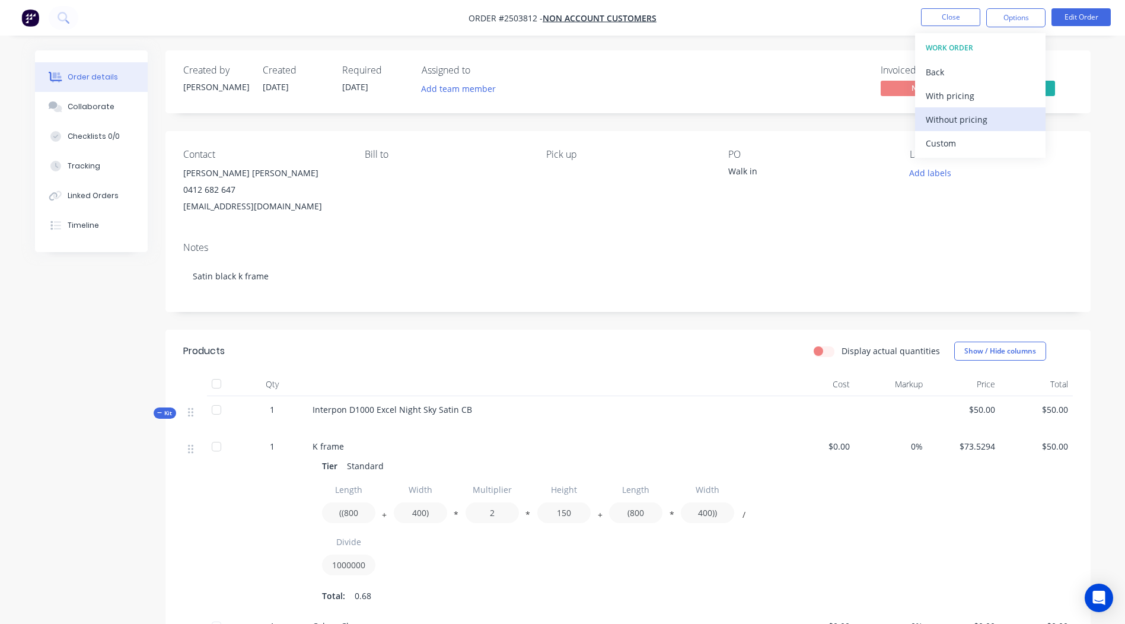
click at [974, 114] on div "Without pricing" at bounding box center [980, 119] width 109 height 17
click at [425, 320] on div "Created by [PERSON_NAME] Created [DATE] Required [DATE] Assigned to Add team me…" at bounding box center [627, 468] width 925 height 836
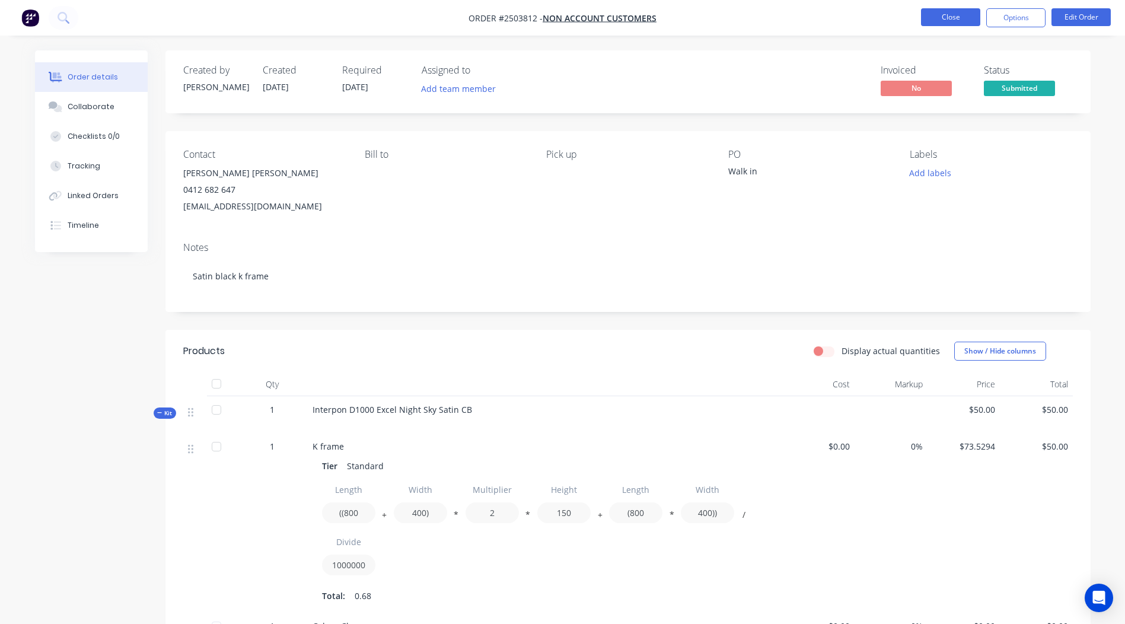
click at [942, 9] on button "Close" at bounding box center [950, 17] width 59 height 18
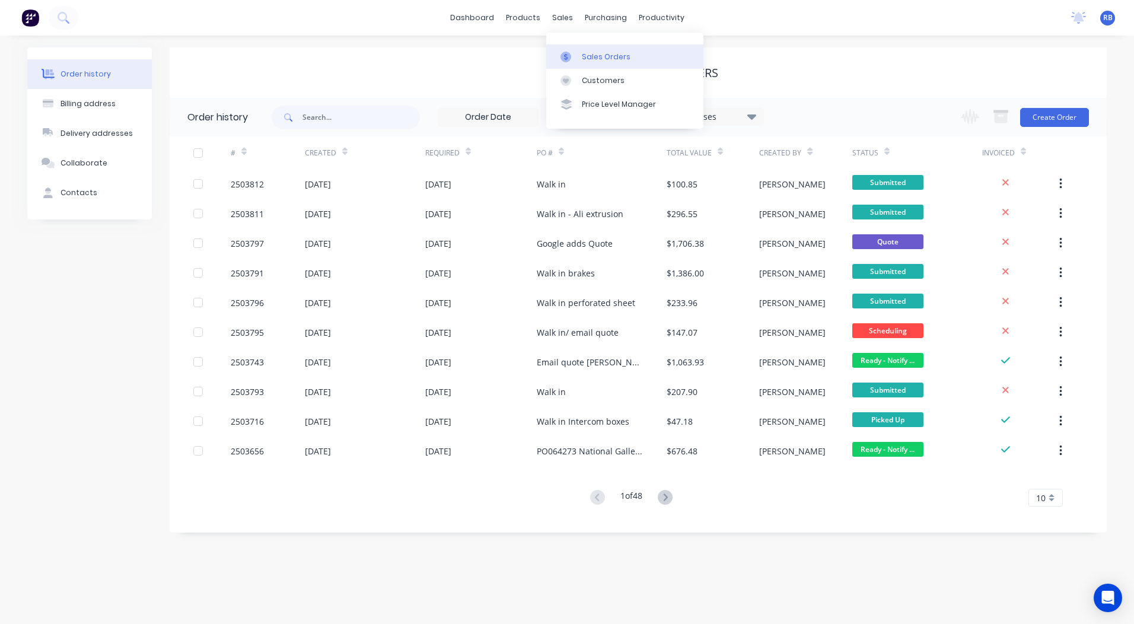
click at [589, 52] on div "Sales Orders" at bounding box center [606, 57] width 49 height 11
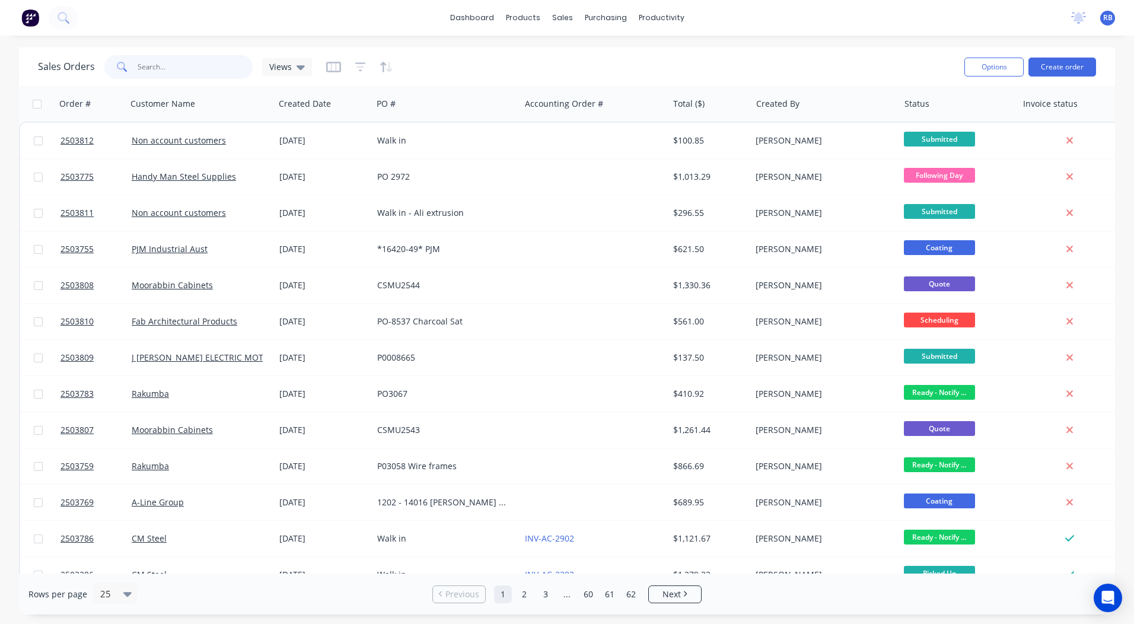
click at [154, 64] on input "text" at bounding box center [196, 67] width 116 height 24
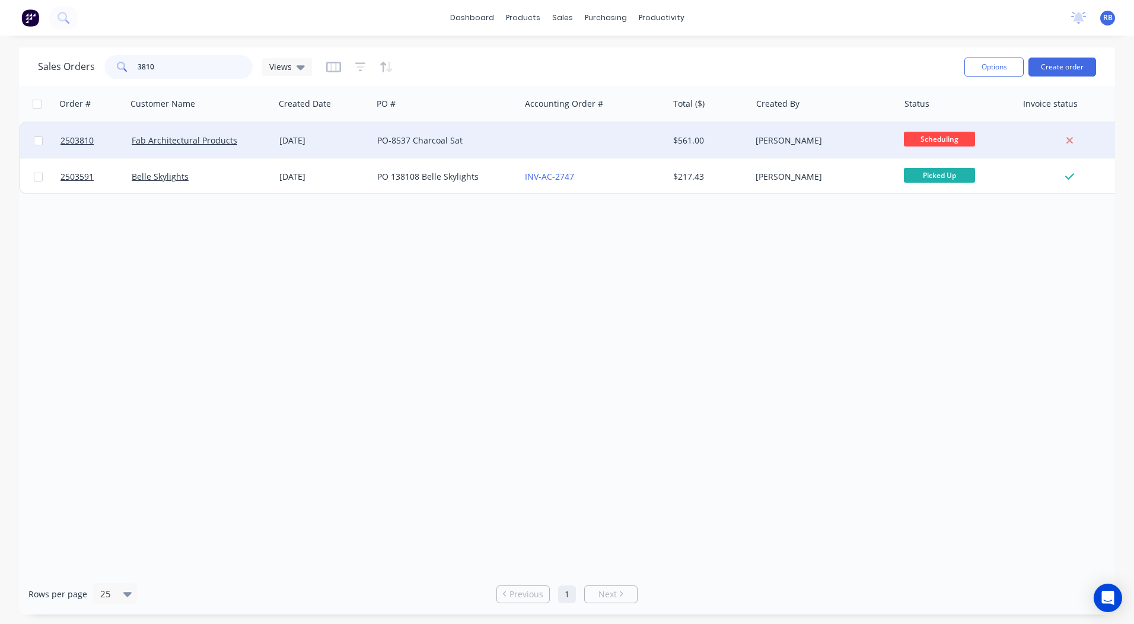
type input "3810"
click at [550, 135] on div at bounding box center [594, 141] width 148 height 36
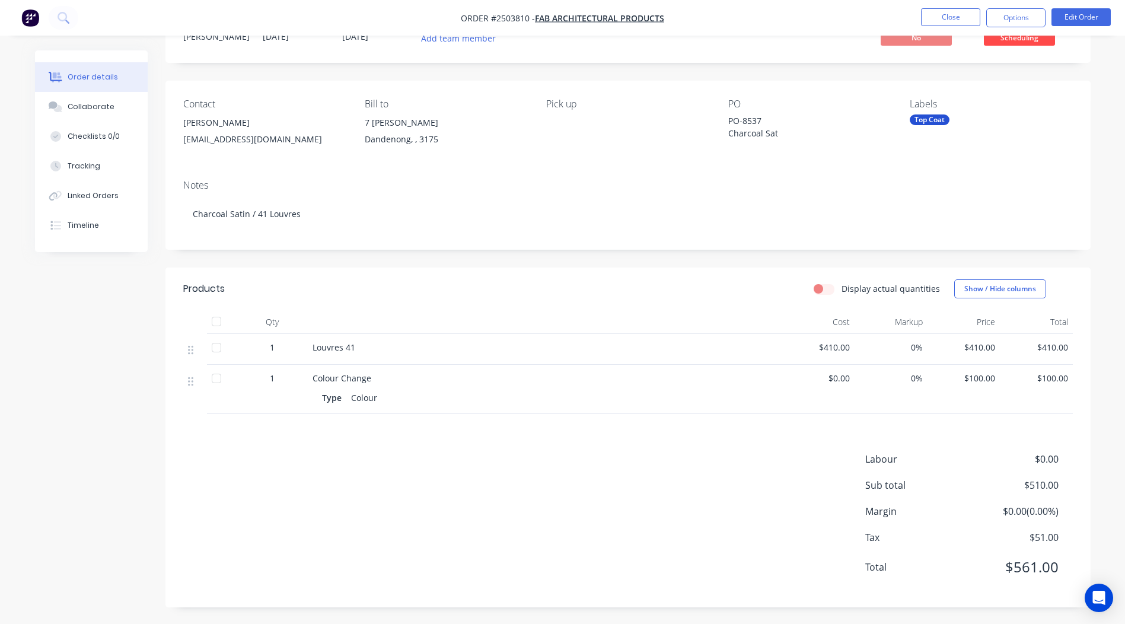
scroll to position [15, 0]
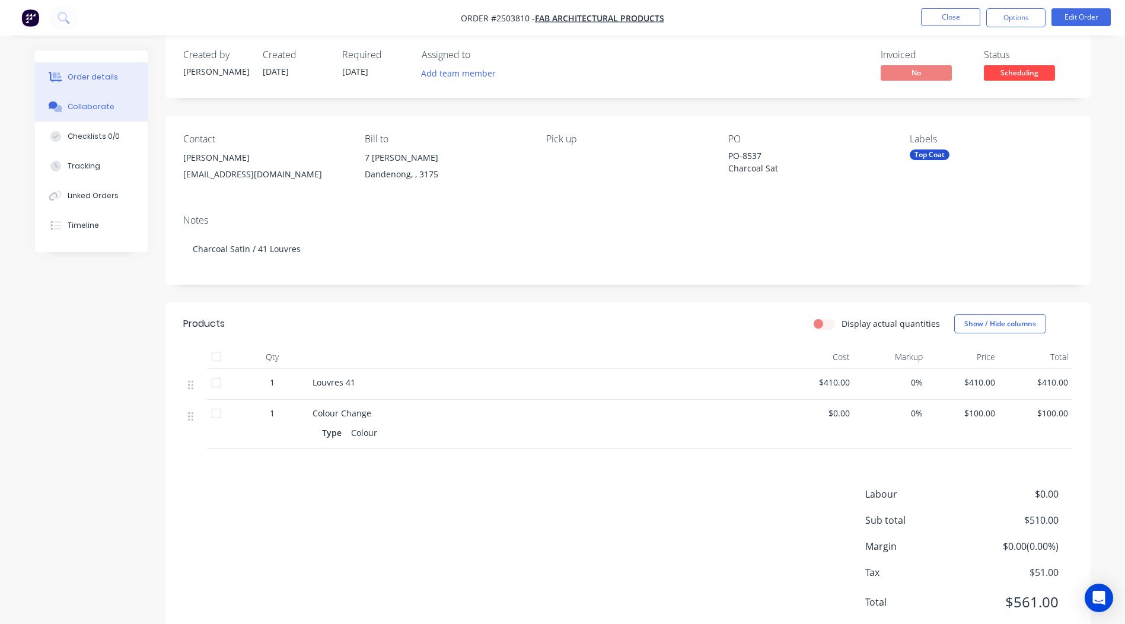
click at [106, 105] on div "Collaborate" at bounding box center [91, 106] width 47 height 11
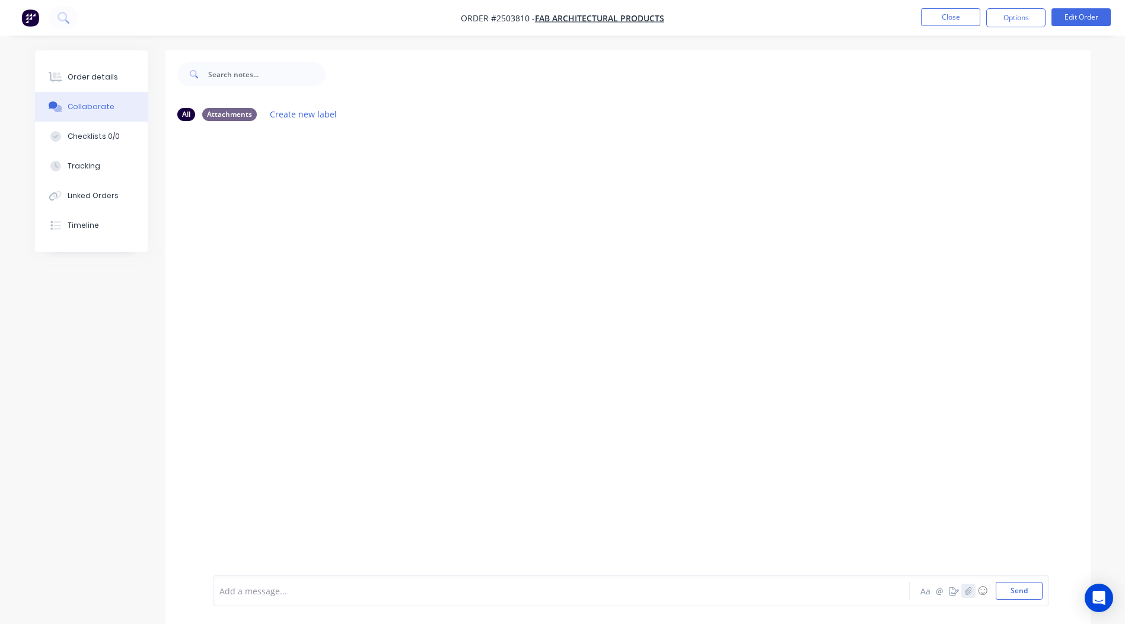
click at [963, 585] on button "button" at bounding box center [968, 591] width 14 height 14
click at [1016, 595] on button "Send" at bounding box center [1019, 591] width 47 height 18
click at [295, 243] on img at bounding box center [255, 221] width 85 height 78
click at [954, 10] on button "Close" at bounding box center [950, 17] width 59 height 18
